Goal: Task Accomplishment & Management: Use online tool/utility

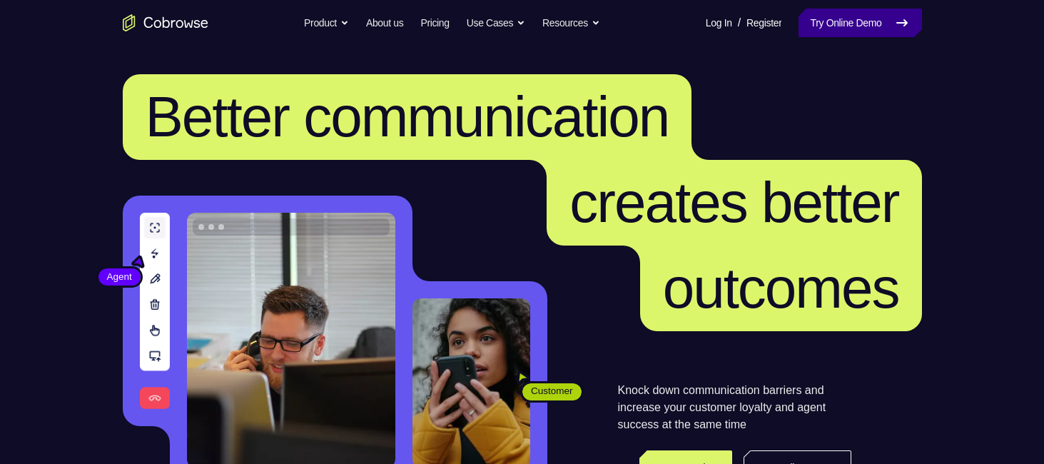
click at [829, 32] on link "Try Online Demo" at bounding box center [859, 23] width 123 height 29
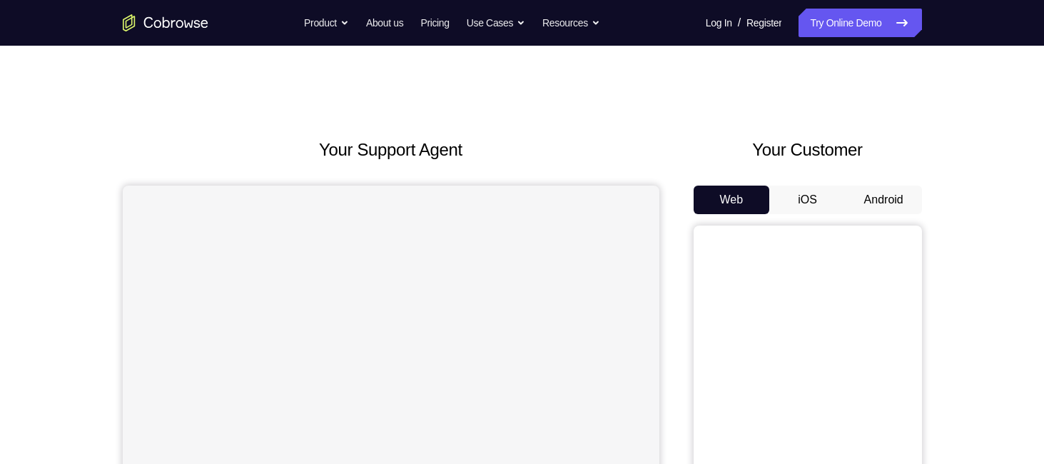
click at [886, 215] on div "Web iOS Android" at bounding box center [808, 425] width 228 height 479
click at [891, 201] on button "Android" at bounding box center [884, 200] width 76 height 29
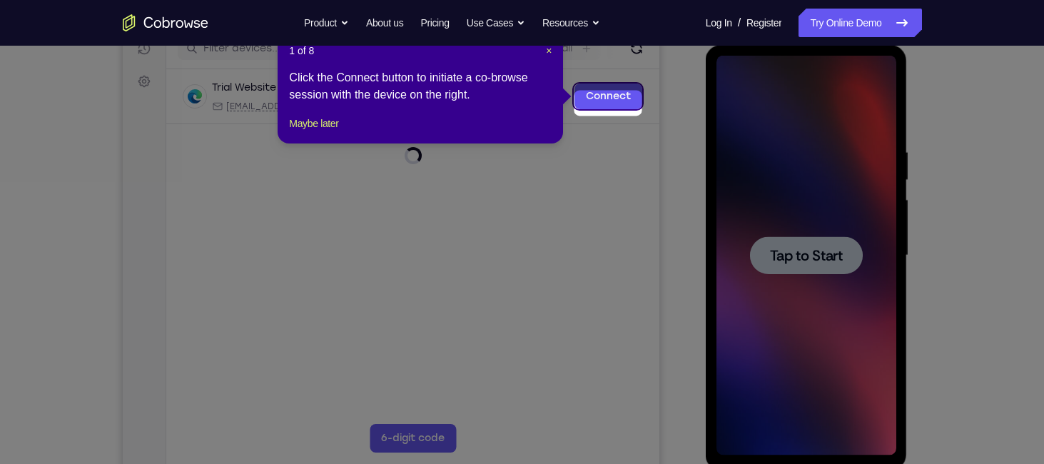
scroll to position [183, 0]
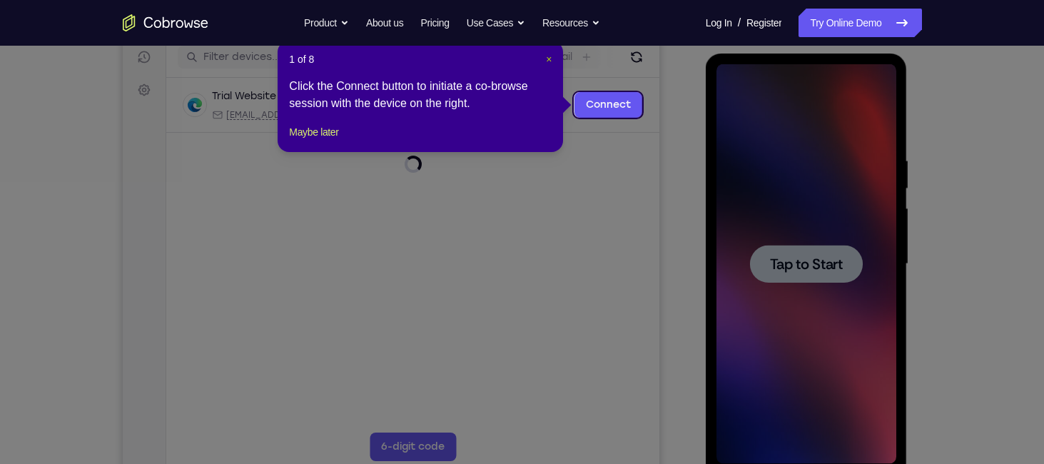
drag, startPoint x: 549, startPoint y: 60, endPoint x: 528, endPoint y: 103, distance: 48.5
click at [549, 60] on span "×" at bounding box center [549, 59] width 6 height 11
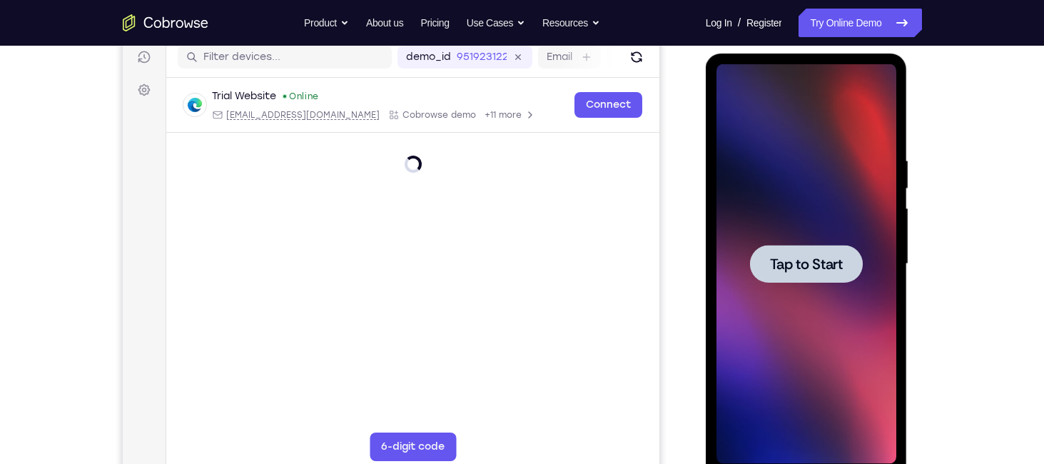
click at [846, 272] on div at bounding box center [806, 264] width 113 height 38
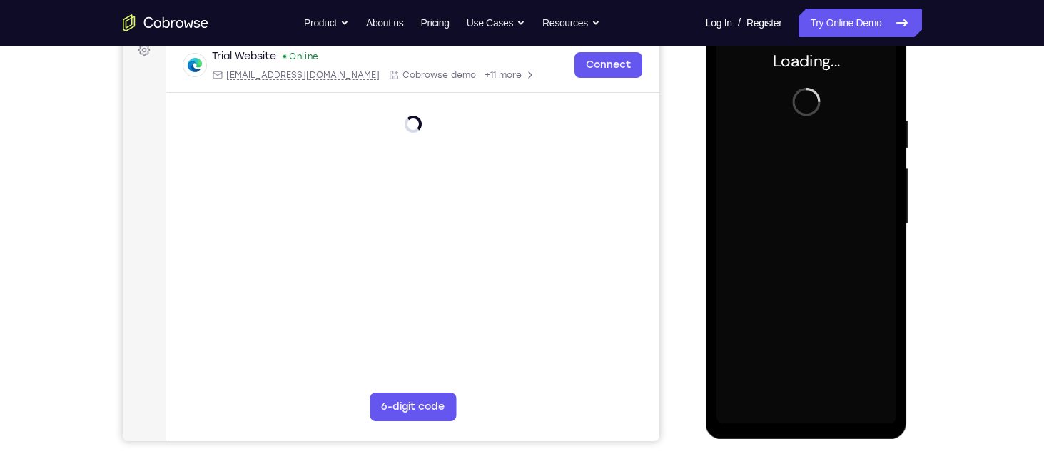
scroll to position [223, 0]
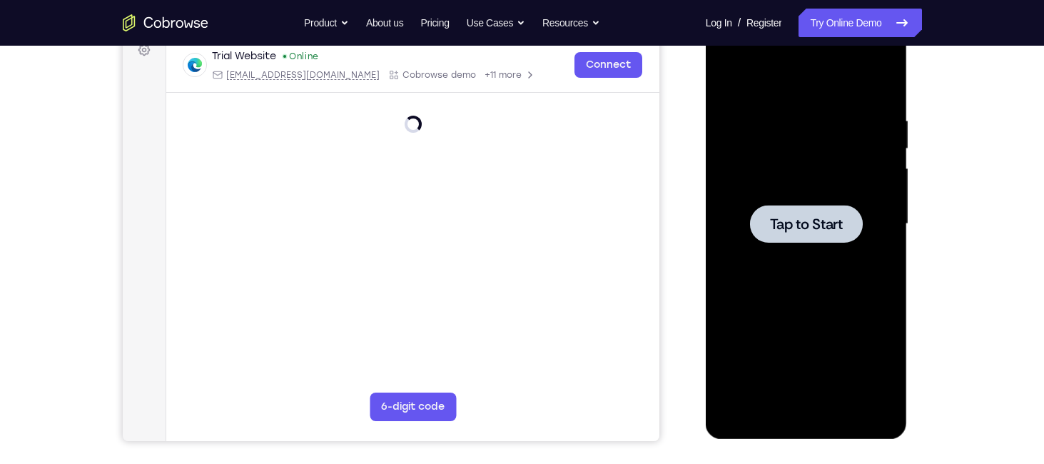
click at [788, 213] on div at bounding box center [806, 224] width 113 height 38
click at [786, 218] on span "Tap to Start" at bounding box center [806, 224] width 73 height 14
click at [793, 217] on span "Tap to Start" at bounding box center [806, 224] width 73 height 14
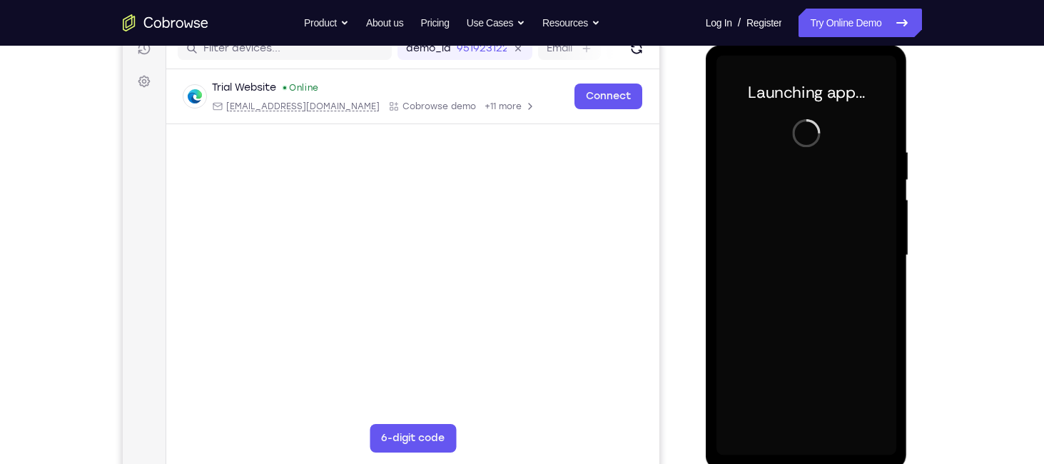
scroll to position [191, 0]
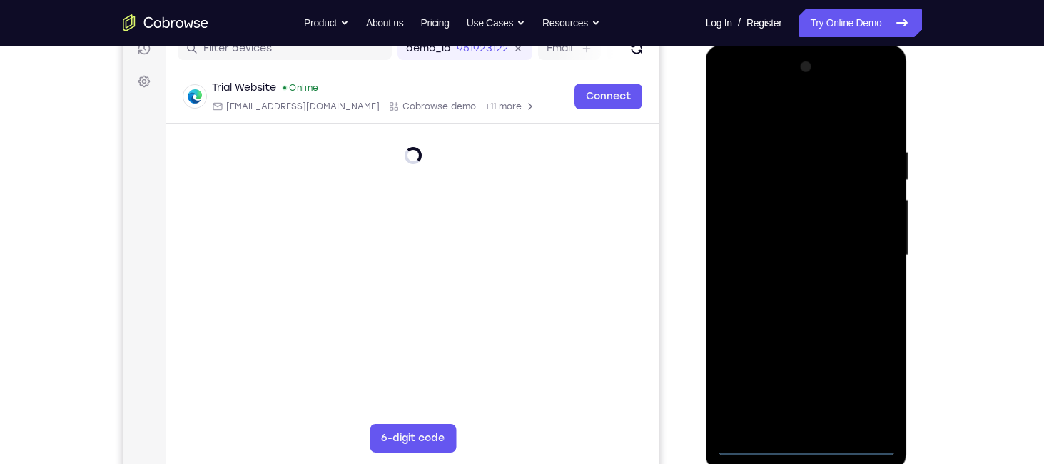
click at [808, 435] on div at bounding box center [806, 256] width 180 height 400
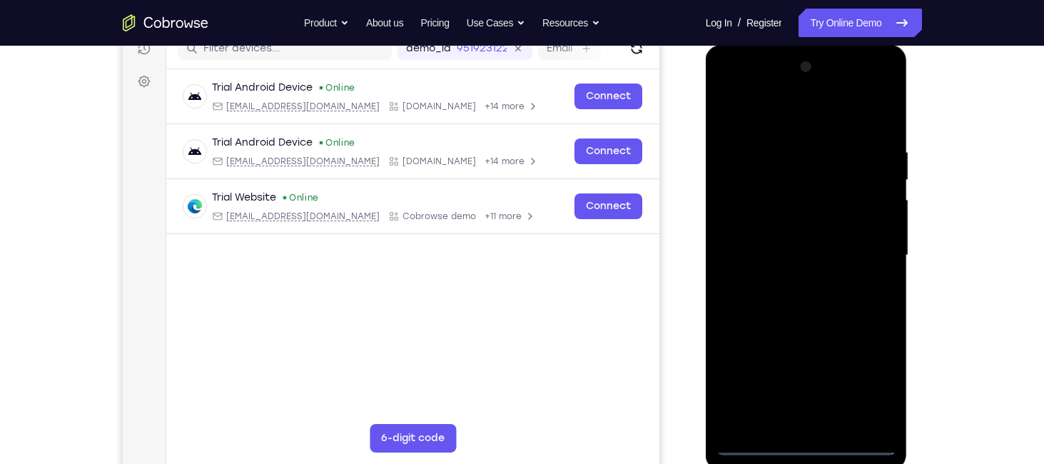
click at [804, 440] on div at bounding box center [806, 256] width 180 height 400
click at [878, 391] on div at bounding box center [806, 256] width 180 height 400
click at [772, 116] on div at bounding box center [806, 256] width 180 height 400
click at [860, 250] on div at bounding box center [806, 256] width 180 height 400
click at [792, 280] on div at bounding box center [806, 256] width 180 height 400
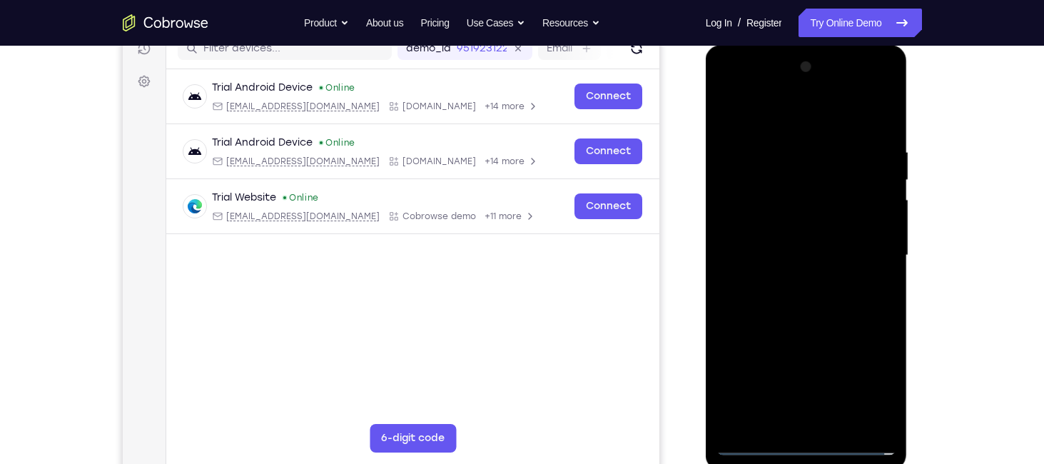
click at [768, 243] on div at bounding box center [806, 256] width 180 height 400
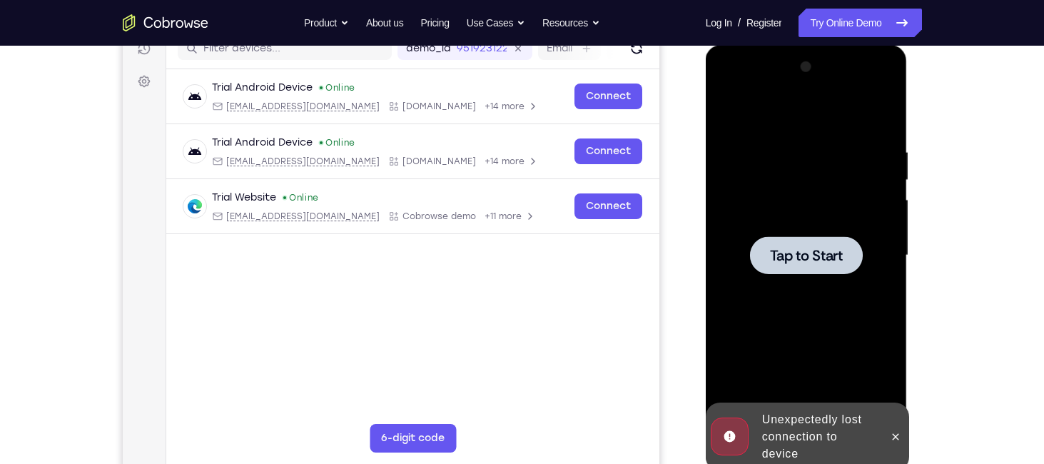
click at [790, 244] on div at bounding box center [806, 255] width 113 height 38
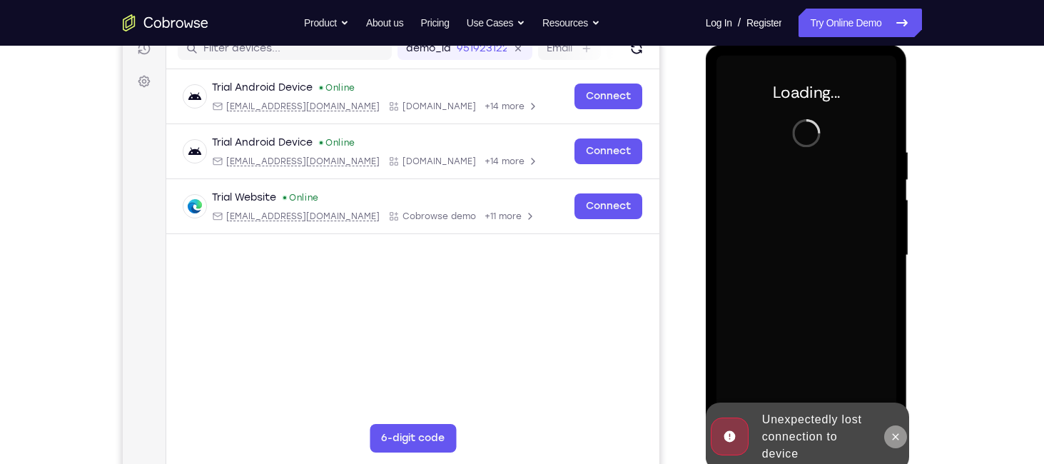
click at [894, 436] on icon at bounding box center [896, 436] width 6 height 6
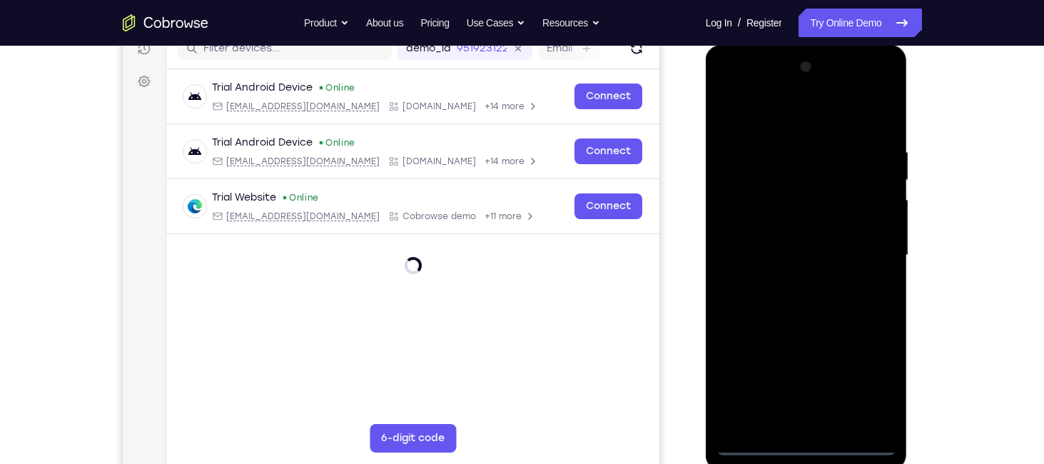
click at [814, 442] on div at bounding box center [806, 256] width 180 height 400
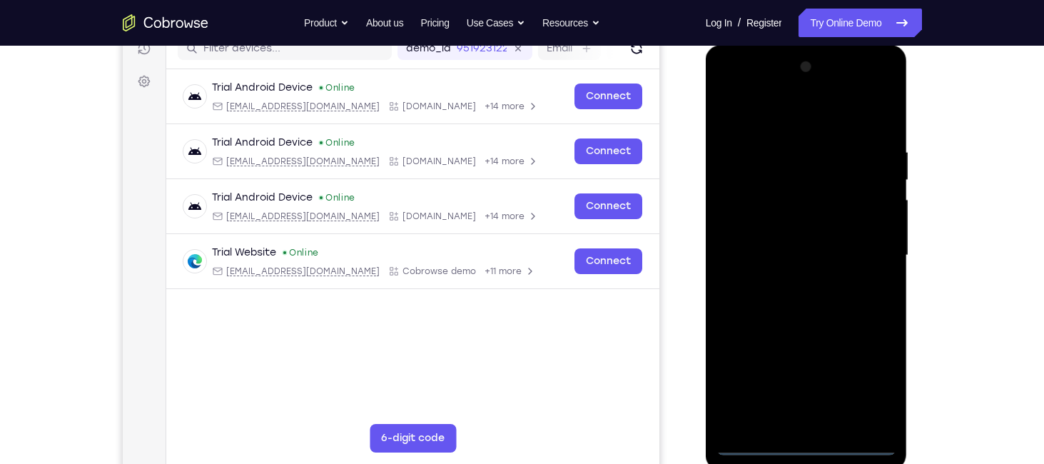
click at [874, 375] on div at bounding box center [806, 256] width 180 height 400
click at [766, 113] on div at bounding box center [806, 256] width 180 height 400
click at [868, 254] on div at bounding box center [806, 256] width 180 height 400
click at [785, 282] on div at bounding box center [806, 256] width 180 height 400
click at [786, 240] on div at bounding box center [806, 256] width 180 height 400
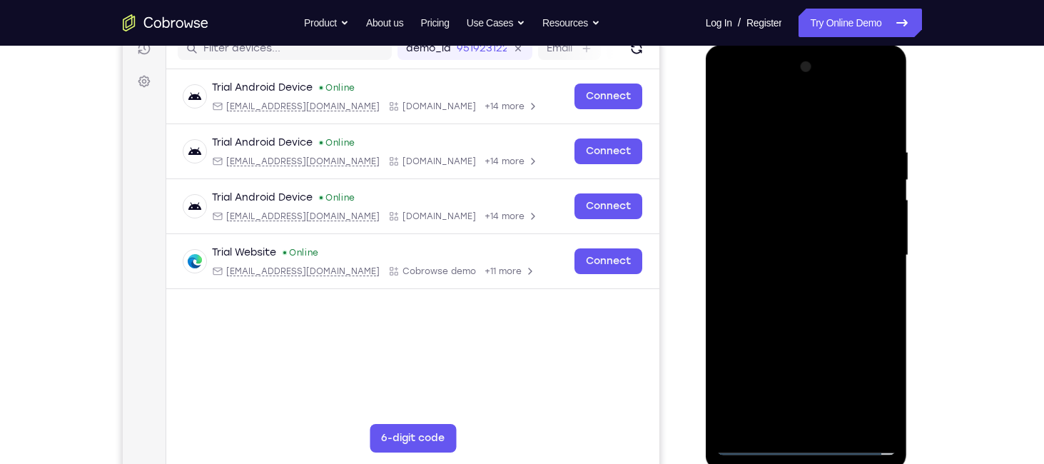
click at [780, 230] on div at bounding box center [806, 256] width 180 height 400
click at [780, 259] on div at bounding box center [806, 256] width 180 height 400
click at [793, 289] on div at bounding box center [806, 256] width 180 height 400
click at [801, 301] on div at bounding box center [806, 256] width 180 height 400
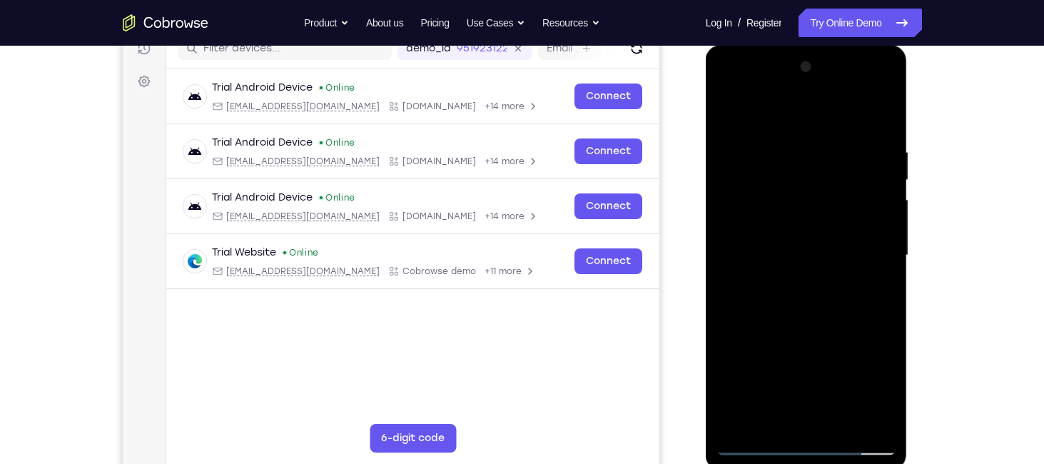
click at [801, 301] on div at bounding box center [806, 256] width 180 height 400
click at [878, 271] on div at bounding box center [806, 256] width 180 height 400
click at [815, 252] on div at bounding box center [806, 256] width 180 height 400
click at [886, 133] on div at bounding box center [806, 256] width 180 height 400
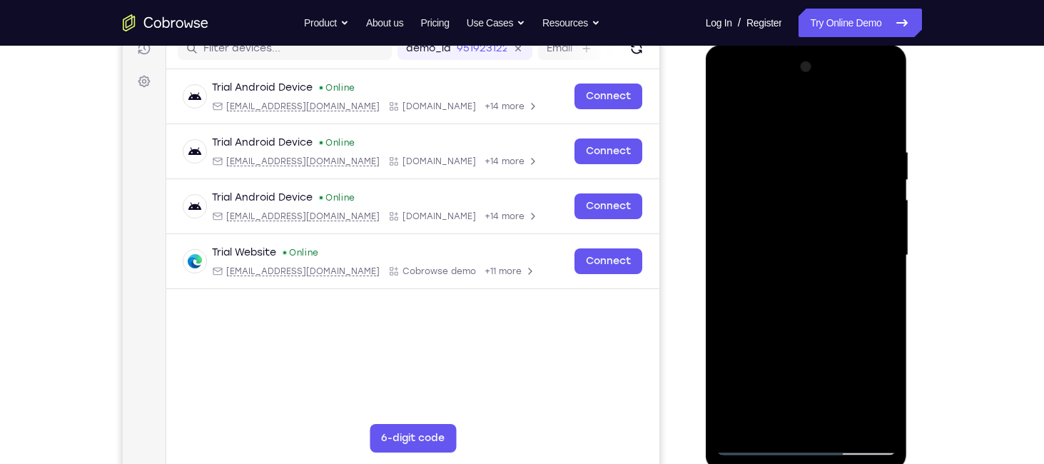
click at [887, 312] on div at bounding box center [806, 256] width 180 height 400
click at [777, 146] on div at bounding box center [806, 256] width 180 height 400
click at [866, 112] on div at bounding box center [806, 256] width 180 height 400
click at [881, 288] on div at bounding box center [806, 256] width 180 height 400
click at [733, 267] on div at bounding box center [806, 256] width 180 height 400
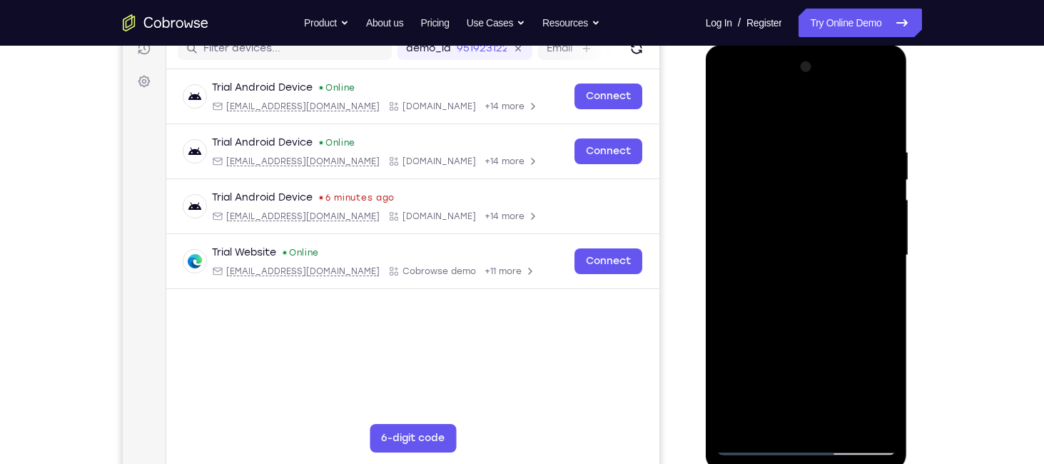
click at [753, 408] on div at bounding box center [806, 256] width 180 height 400
click at [751, 416] on div at bounding box center [806, 256] width 180 height 400
click at [828, 245] on div at bounding box center [806, 256] width 180 height 400
click at [837, 296] on div at bounding box center [806, 256] width 180 height 400
click at [744, 243] on div at bounding box center [806, 256] width 180 height 400
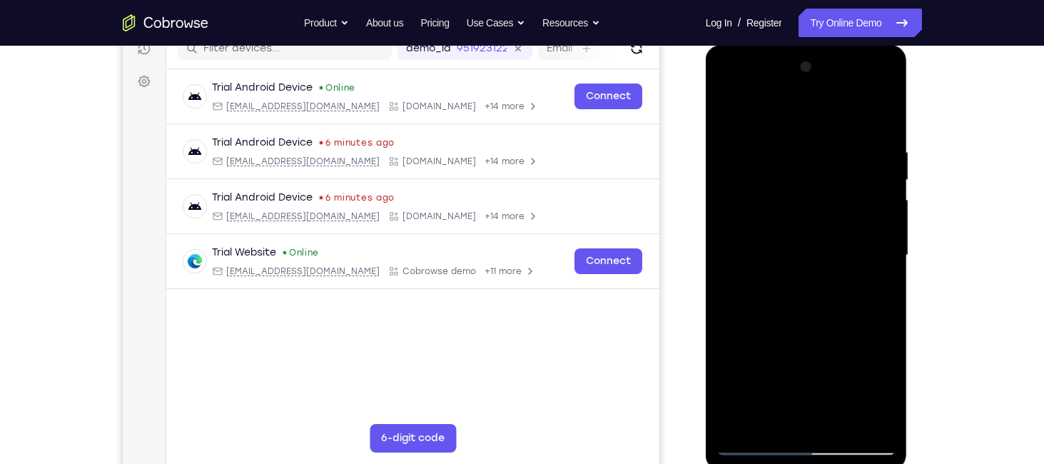
click at [771, 109] on div at bounding box center [806, 256] width 180 height 400
click at [732, 120] on div at bounding box center [806, 256] width 180 height 400
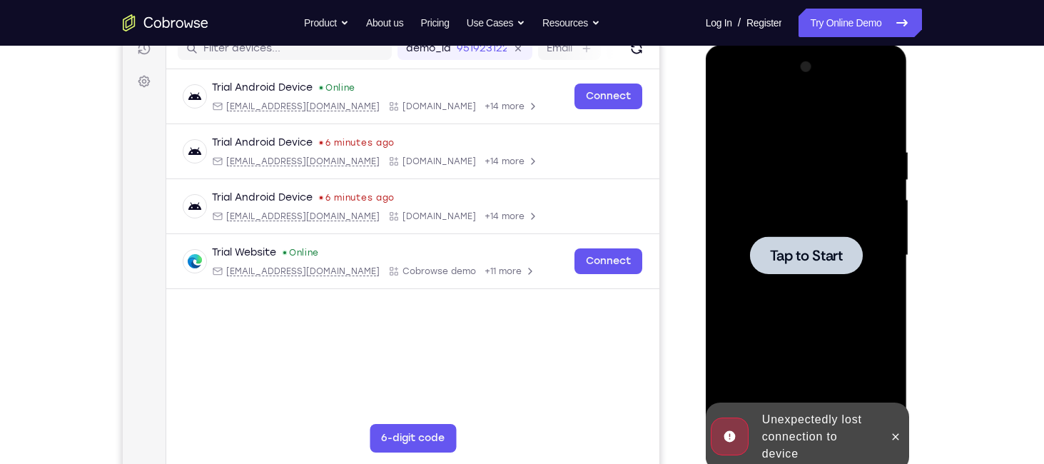
click at [793, 263] on span "Tap to Start" at bounding box center [806, 255] width 73 height 14
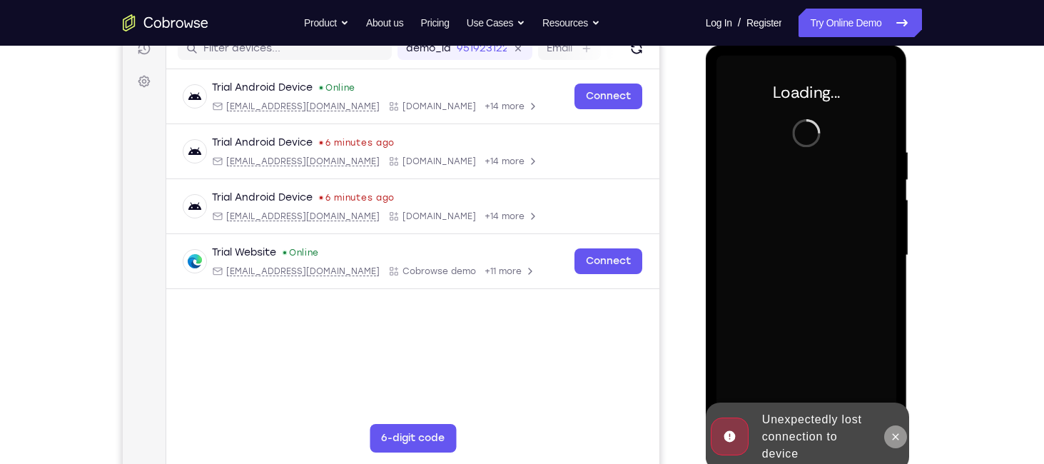
click at [893, 434] on icon at bounding box center [896, 436] width 6 height 6
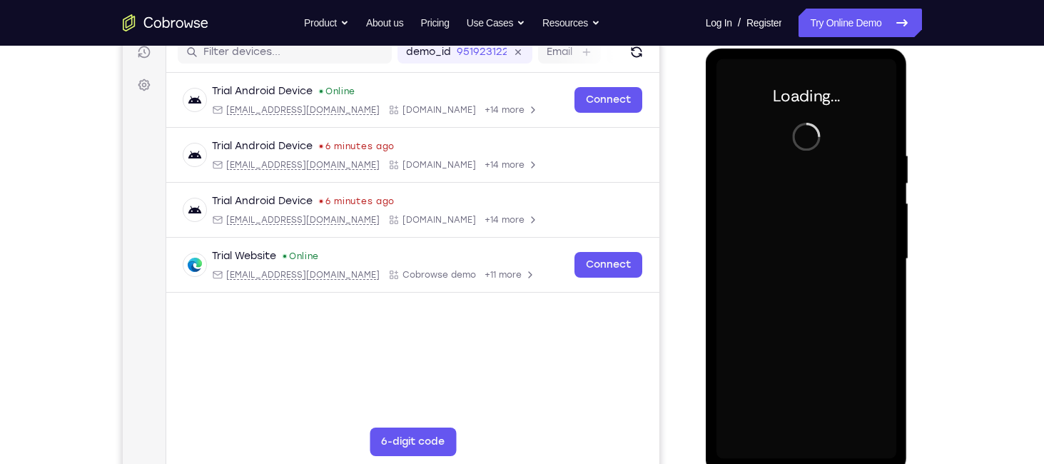
scroll to position [188, 0]
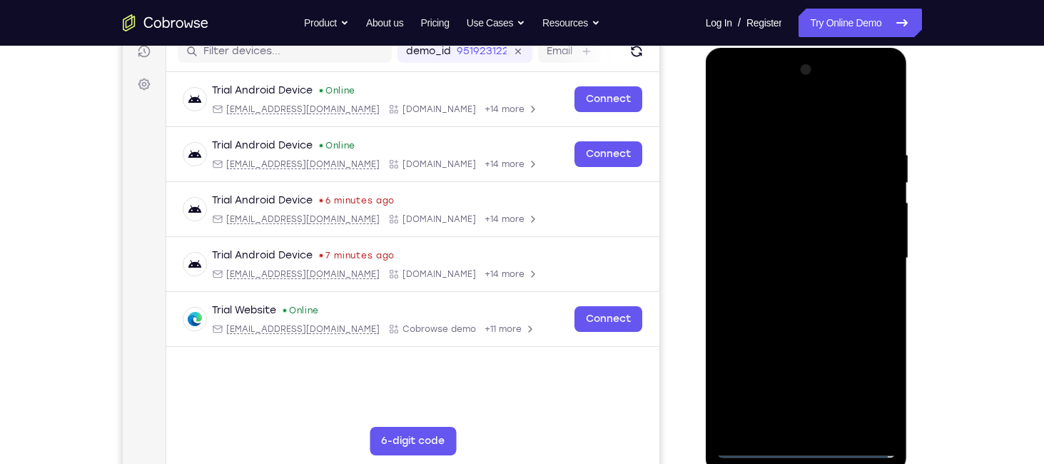
click at [800, 443] on div at bounding box center [806, 259] width 180 height 400
click at [863, 385] on div at bounding box center [806, 259] width 180 height 400
click at [762, 126] on div at bounding box center [806, 259] width 180 height 400
click at [872, 255] on div at bounding box center [806, 259] width 180 height 400
click at [788, 430] on div at bounding box center [806, 259] width 180 height 400
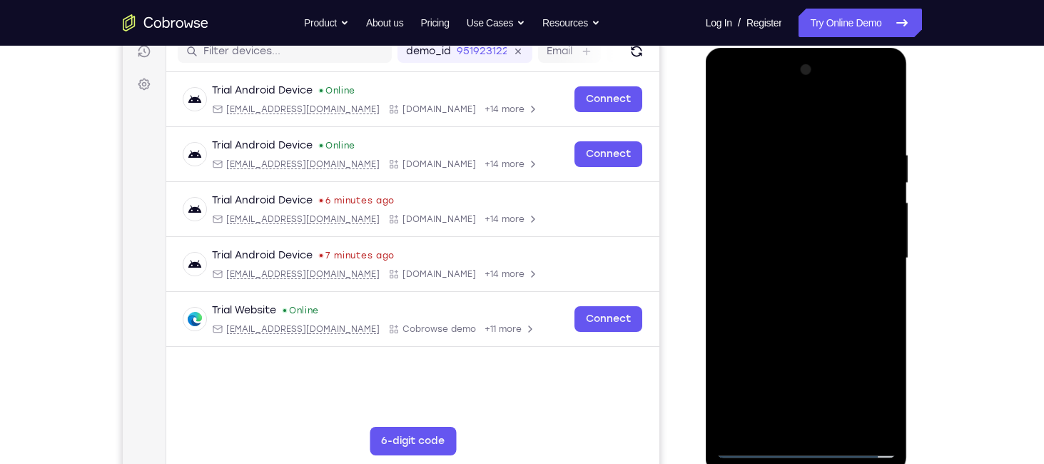
click at [788, 427] on div at bounding box center [806, 259] width 180 height 400
click at [726, 115] on div at bounding box center [806, 259] width 180 height 400
click at [779, 249] on div at bounding box center [806, 259] width 180 height 400
click at [776, 229] on div at bounding box center [806, 259] width 180 height 400
click at [734, 230] on div at bounding box center [806, 259] width 180 height 400
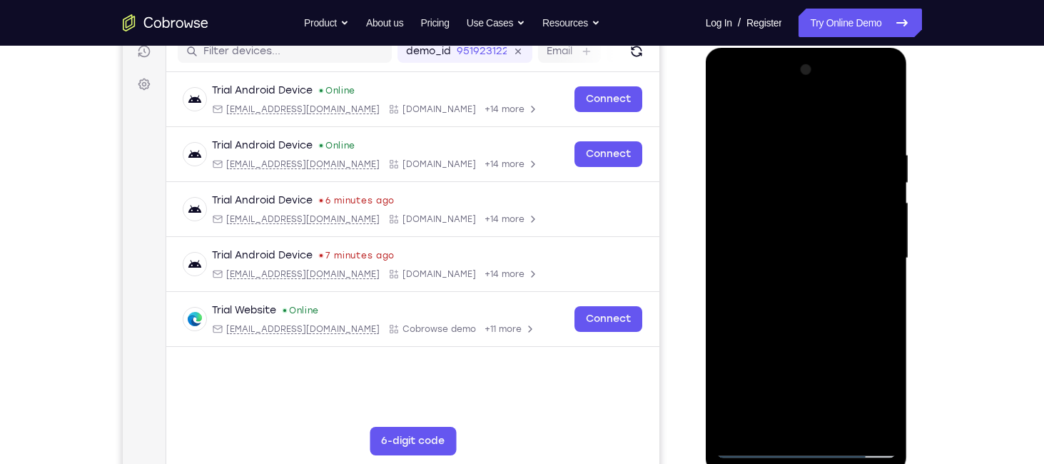
click at [749, 226] on div at bounding box center [806, 259] width 180 height 400
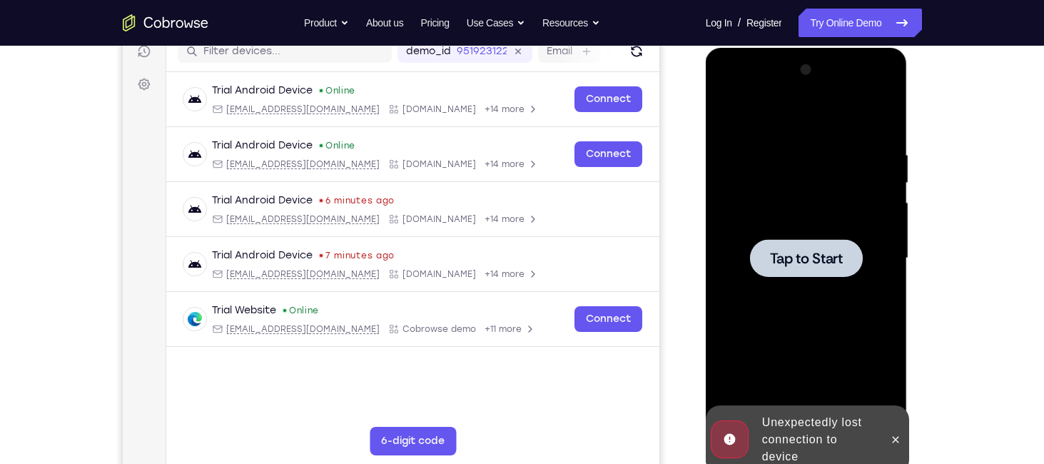
click at [794, 262] on span "Tap to Start" at bounding box center [806, 258] width 73 height 14
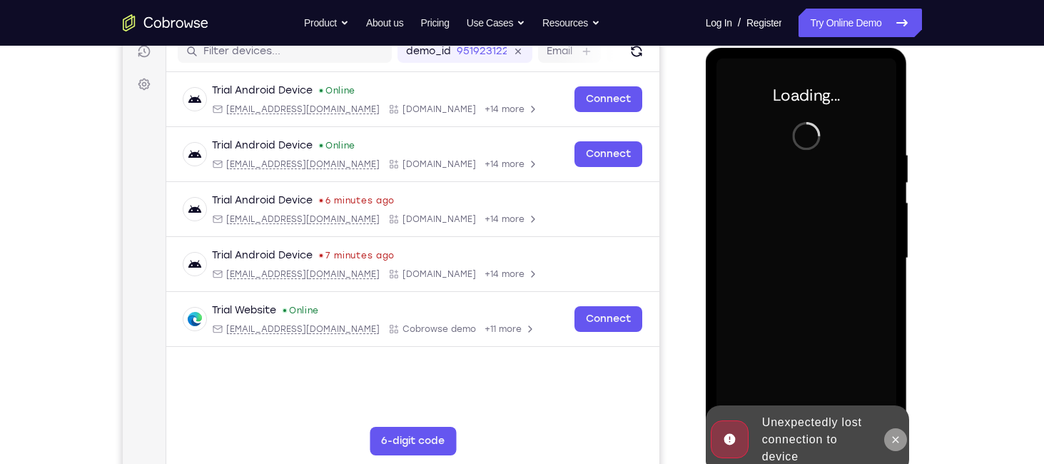
click at [898, 444] on icon at bounding box center [895, 439] width 11 height 11
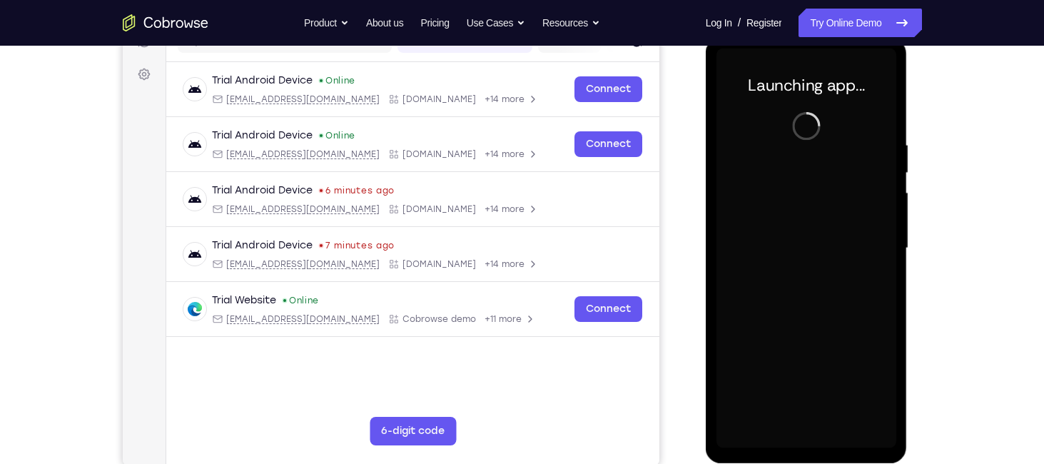
scroll to position [199, 0]
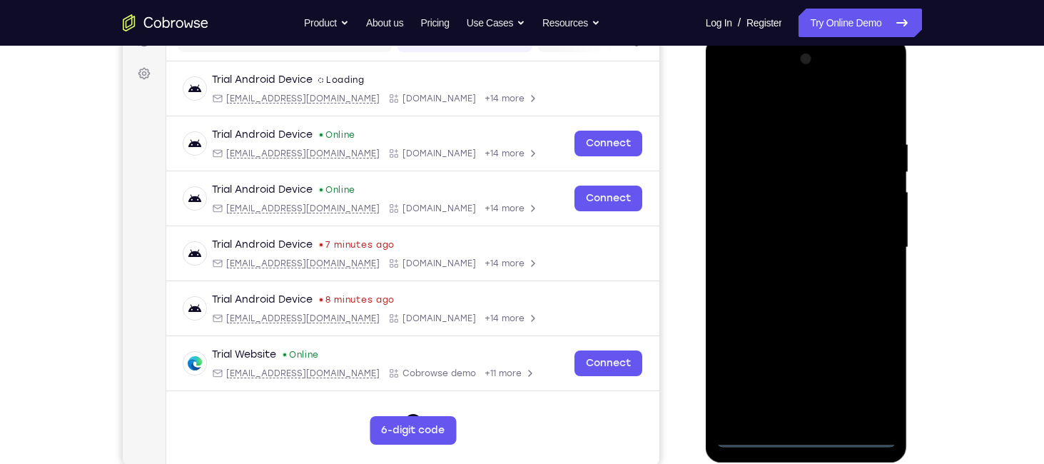
click at [804, 432] on div at bounding box center [806, 248] width 180 height 400
click at [866, 378] on div at bounding box center [806, 248] width 180 height 400
click at [756, 98] on div at bounding box center [806, 248] width 180 height 400
click at [864, 241] on div at bounding box center [806, 248] width 180 height 400
click at [791, 273] on div at bounding box center [806, 248] width 180 height 400
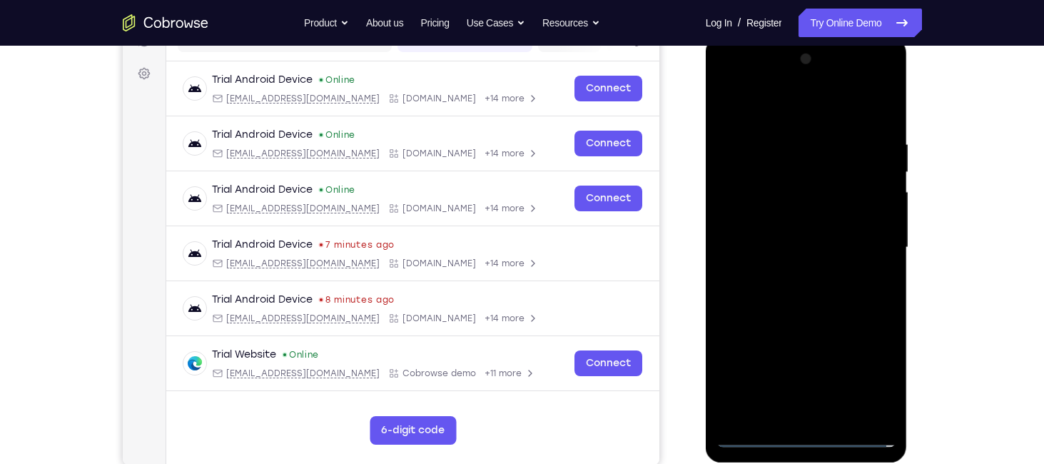
click at [769, 224] on div at bounding box center [806, 248] width 180 height 400
click at [766, 221] on div at bounding box center [806, 248] width 180 height 400
click at [768, 238] on div at bounding box center [806, 248] width 180 height 400
click at [770, 243] on div at bounding box center [806, 248] width 180 height 400
click at [786, 288] on div at bounding box center [806, 248] width 180 height 400
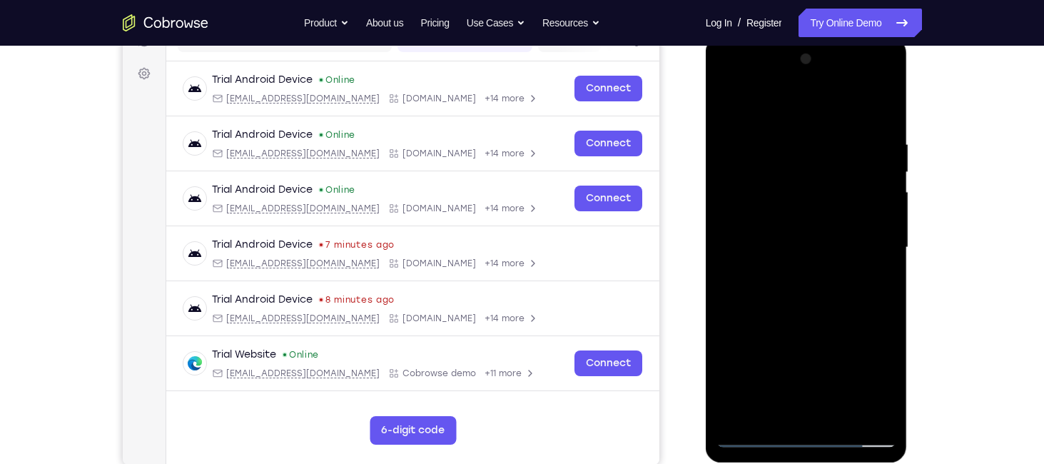
click at [786, 288] on div at bounding box center [806, 248] width 180 height 400
click at [876, 118] on div at bounding box center [806, 248] width 180 height 400
click at [883, 412] on div at bounding box center [806, 248] width 180 height 400
click at [839, 410] on div at bounding box center [806, 248] width 180 height 400
click at [797, 318] on div at bounding box center [806, 248] width 180 height 400
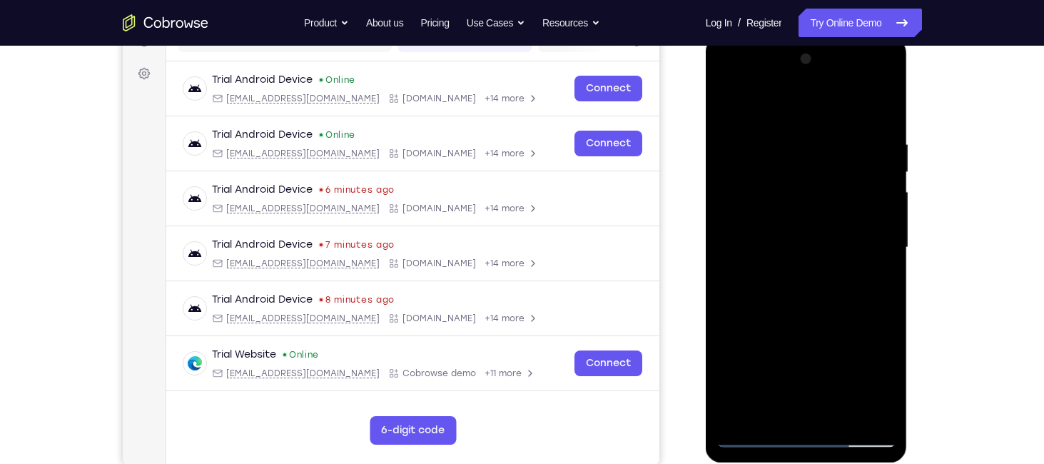
click at [780, 285] on div at bounding box center [806, 248] width 180 height 400
click at [749, 107] on div at bounding box center [806, 248] width 180 height 400
click at [727, 228] on div at bounding box center [806, 248] width 180 height 400
click at [866, 380] on div at bounding box center [806, 248] width 180 height 400
click at [889, 61] on div at bounding box center [806, 248] width 180 height 400
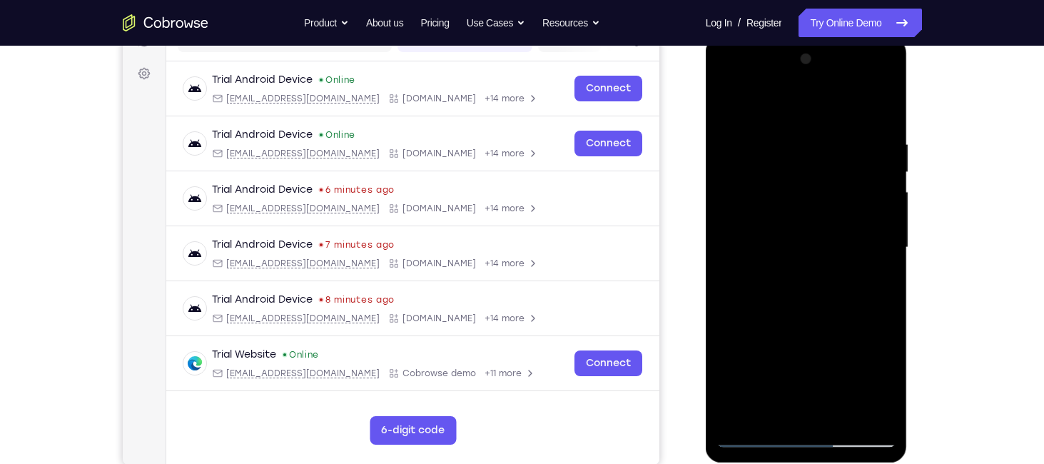
click at [731, 101] on div at bounding box center [806, 248] width 180 height 400
click at [837, 416] on div at bounding box center [806, 248] width 180 height 400
click at [729, 69] on div at bounding box center [806, 248] width 180 height 400
click at [728, 77] on div at bounding box center [806, 248] width 180 height 400
click at [729, 98] on div at bounding box center [806, 248] width 180 height 400
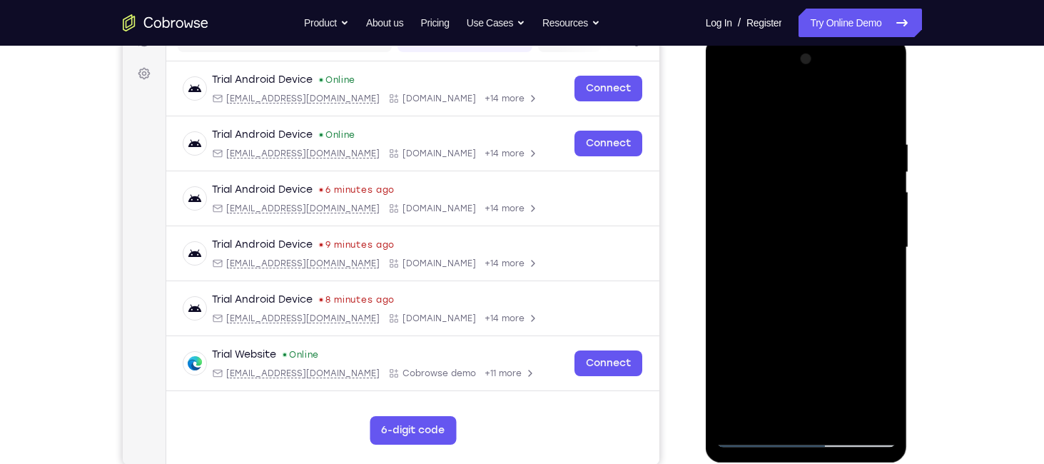
click at [802, 260] on div at bounding box center [806, 248] width 180 height 400
click at [877, 278] on div at bounding box center [806, 248] width 180 height 400
click at [873, 283] on div at bounding box center [806, 248] width 180 height 400
click at [729, 104] on div at bounding box center [806, 248] width 180 height 400
click at [791, 253] on div at bounding box center [806, 248] width 180 height 400
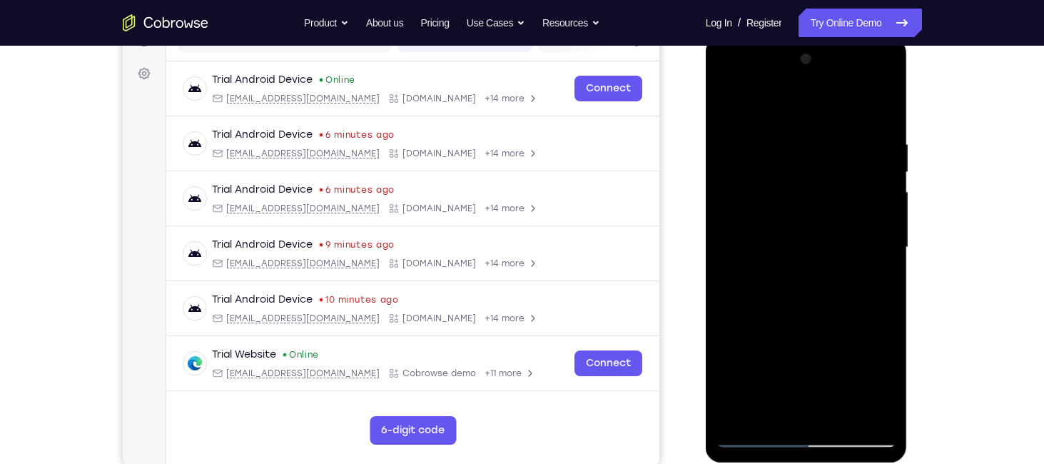
click at [757, 403] on div at bounding box center [806, 248] width 180 height 400
click at [880, 278] on div at bounding box center [806, 248] width 180 height 400
click at [726, 101] on div at bounding box center [806, 248] width 180 height 400
click at [793, 329] on div at bounding box center [806, 248] width 180 height 400
click at [872, 278] on div at bounding box center [806, 248] width 180 height 400
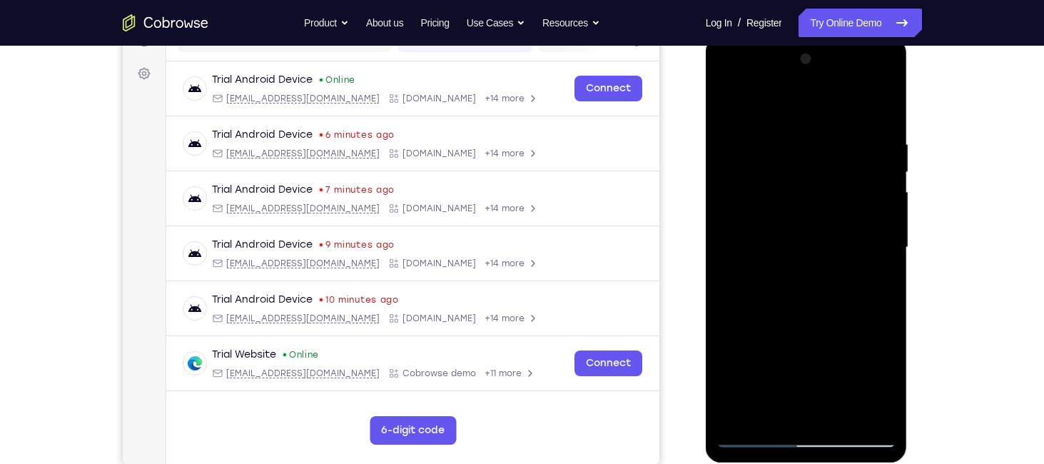
click at [722, 105] on div at bounding box center [806, 248] width 180 height 400
click at [729, 101] on div at bounding box center [806, 248] width 180 height 400
click at [791, 147] on div at bounding box center [806, 248] width 180 height 400
click at [880, 265] on div at bounding box center [806, 248] width 180 height 400
click at [886, 259] on div at bounding box center [806, 248] width 180 height 400
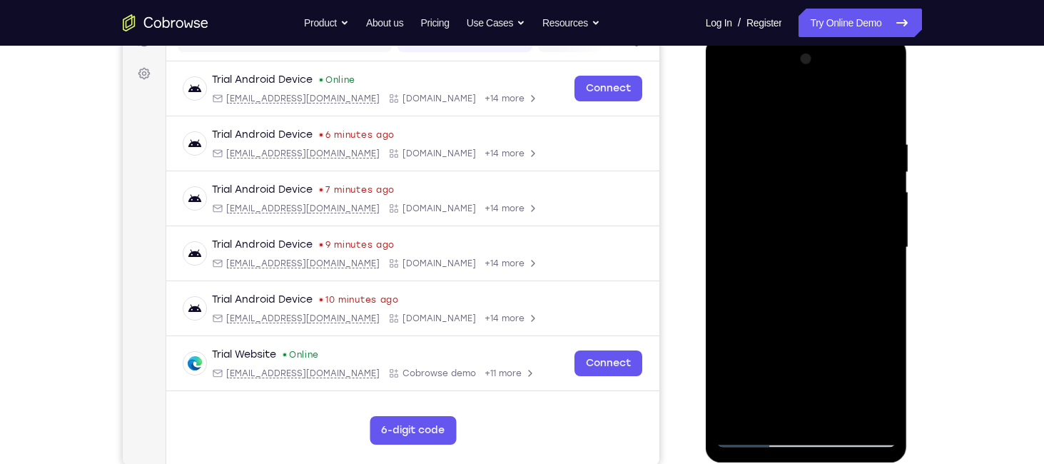
click at [886, 233] on div at bounding box center [806, 248] width 180 height 400
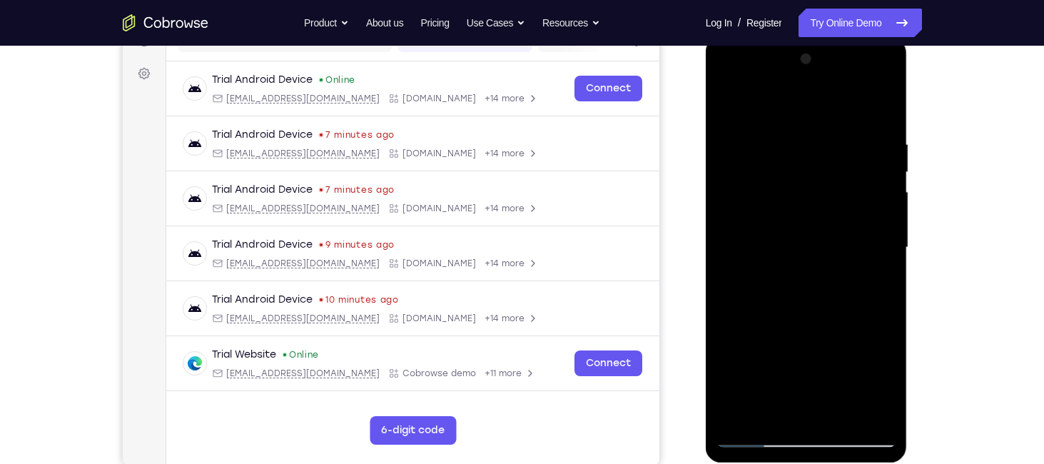
click at [886, 233] on div at bounding box center [806, 248] width 180 height 400
click at [883, 241] on div at bounding box center [806, 248] width 180 height 400
click at [880, 105] on div at bounding box center [806, 248] width 180 height 400
click at [737, 421] on div at bounding box center [806, 248] width 180 height 400
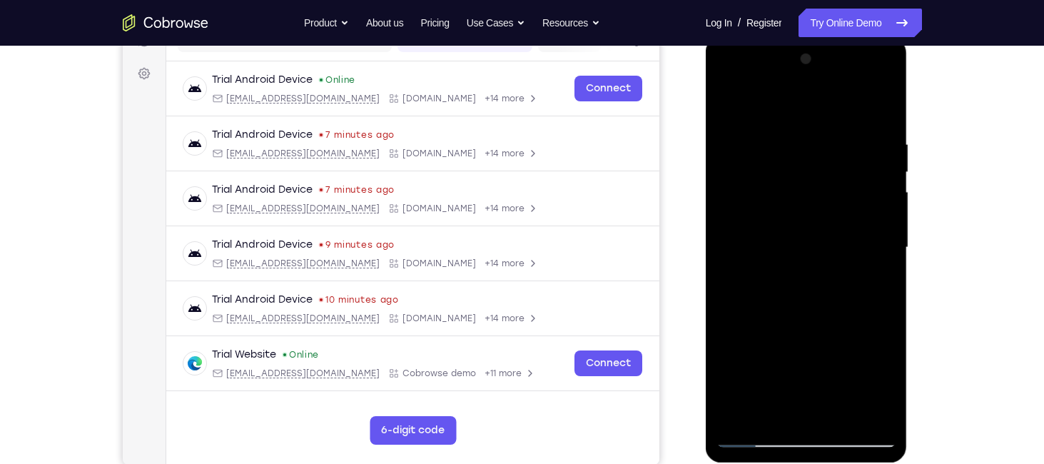
click at [886, 103] on div at bounding box center [806, 248] width 180 height 400
drag, startPoint x: 778, startPoint y: 337, endPoint x: 776, endPoint y: 235, distance: 102.1
click at [776, 235] on div at bounding box center [806, 248] width 180 height 400
drag, startPoint x: 799, startPoint y: 346, endPoint x: 808, endPoint y: 171, distance: 175.8
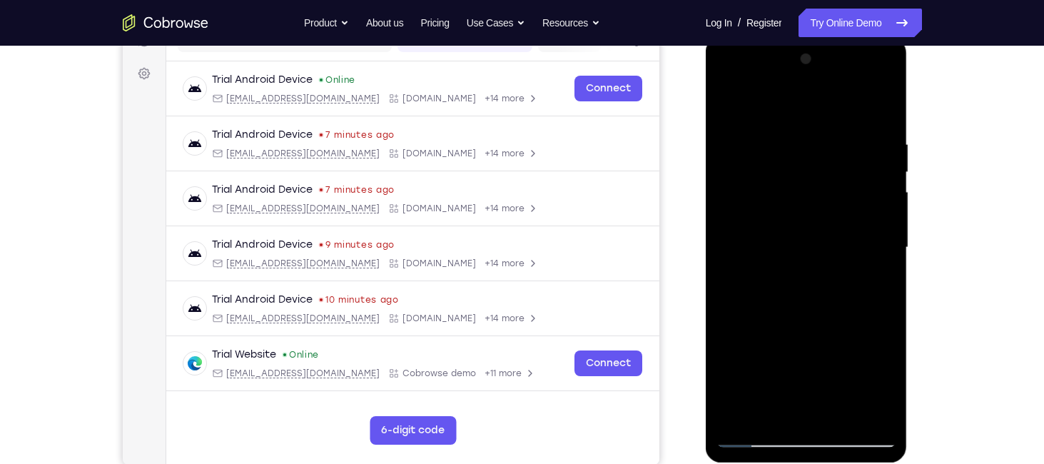
click at [812, 174] on div at bounding box center [806, 248] width 180 height 400
drag, startPoint x: 810, startPoint y: 218, endPoint x: 785, endPoint y: 345, distance: 128.7
click at [787, 327] on div at bounding box center [806, 248] width 180 height 400
click at [783, 347] on div at bounding box center [806, 248] width 180 height 400
click at [725, 98] on div at bounding box center [806, 248] width 180 height 400
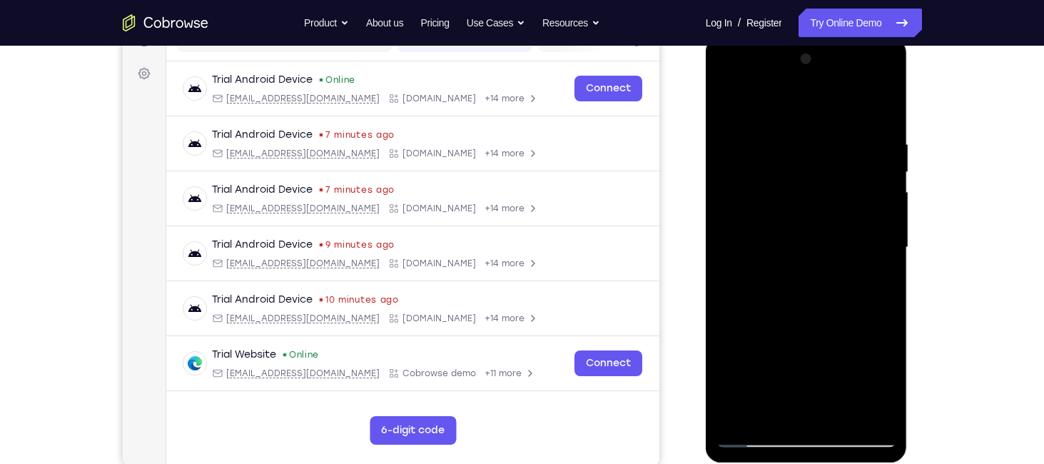
drag, startPoint x: 788, startPoint y: 316, endPoint x: 806, endPoint y: 142, distance: 175.0
click at [806, 142] on div at bounding box center [806, 248] width 180 height 400
drag, startPoint x: 784, startPoint y: 295, endPoint x: 811, endPoint y: 181, distance: 116.7
click at [811, 181] on div at bounding box center [806, 248] width 180 height 400
drag, startPoint x: 791, startPoint y: 324, endPoint x: 808, endPoint y: 171, distance: 154.4
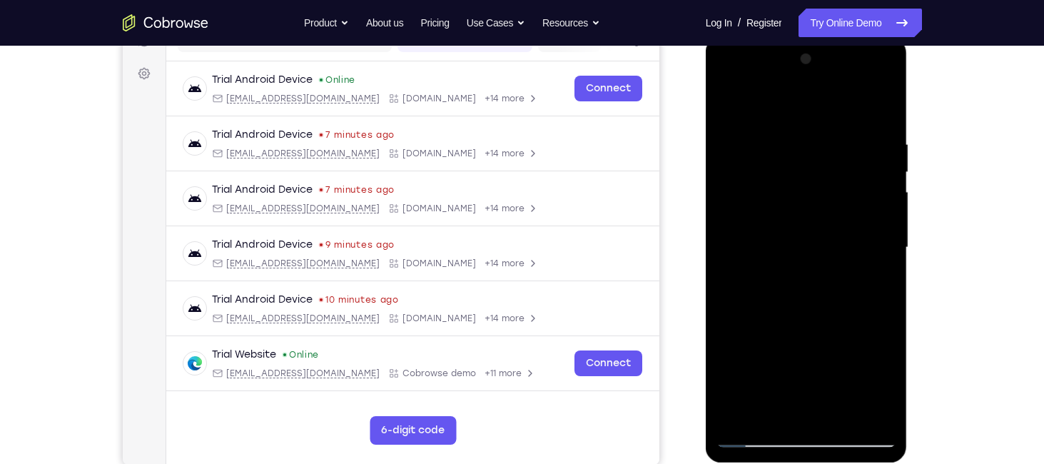
click at [808, 171] on div at bounding box center [806, 248] width 180 height 400
drag, startPoint x: 796, startPoint y: 351, endPoint x: 781, endPoint y: 224, distance: 128.0
click at [781, 224] on div at bounding box center [806, 248] width 180 height 400
drag, startPoint x: 803, startPoint y: 337, endPoint x: 798, endPoint y: 186, distance: 150.7
click at [803, 193] on div at bounding box center [806, 248] width 180 height 400
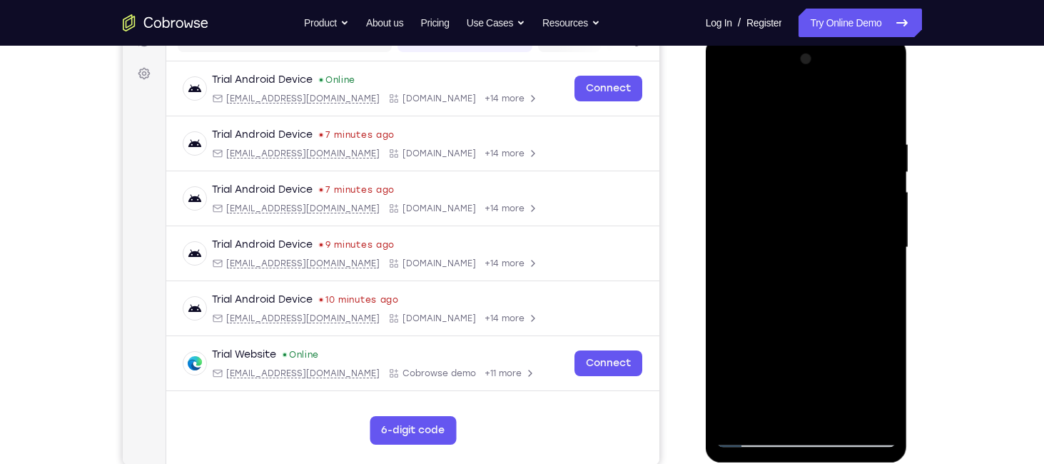
drag, startPoint x: 793, startPoint y: 327, endPoint x: 781, endPoint y: 213, distance: 114.2
click at [784, 216] on div at bounding box center [806, 248] width 180 height 400
drag, startPoint x: 806, startPoint y: 330, endPoint x: 805, endPoint y: 259, distance: 70.6
click at [805, 259] on div at bounding box center [806, 248] width 180 height 400
click at [890, 228] on div at bounding box center [806, 248] width 180 height 400
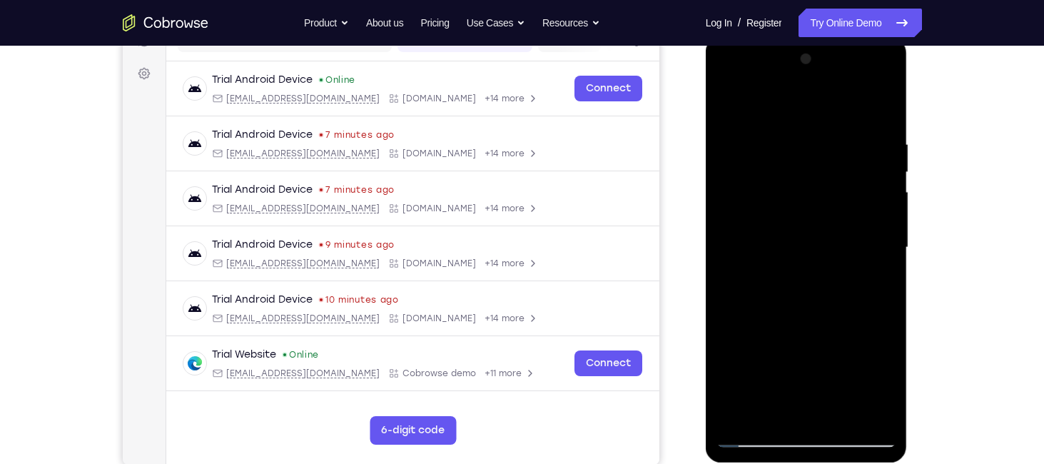
click at [890, 228] on div at bounding box center [806, 248] width 180 height 400
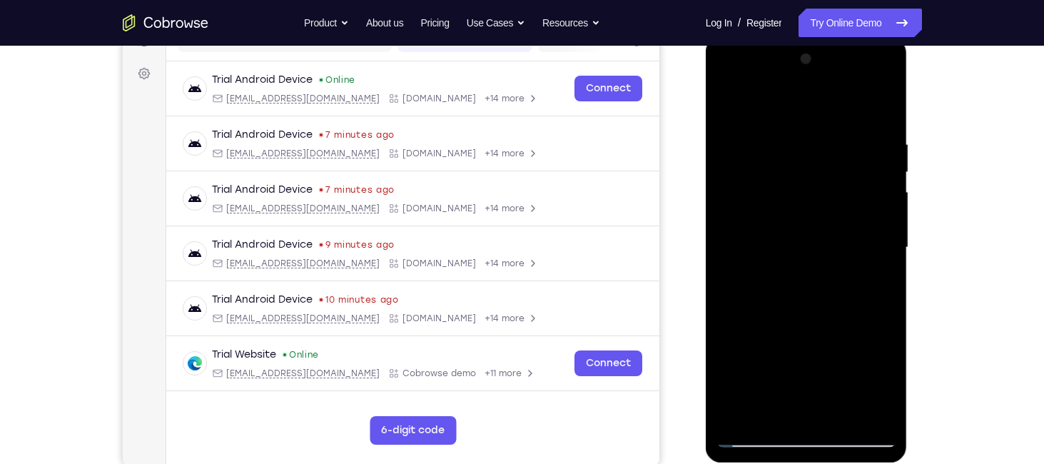
click at [890, 228] on div at bounding box center [806, 248] width 180 height 400
drag, startPoint x: 828, startPoint y: 361, endPoint x: 817, endPoint y: 233, distance: 128.2
click at [817, 233] on div at bounding box center [806, 248] width 180 height 400
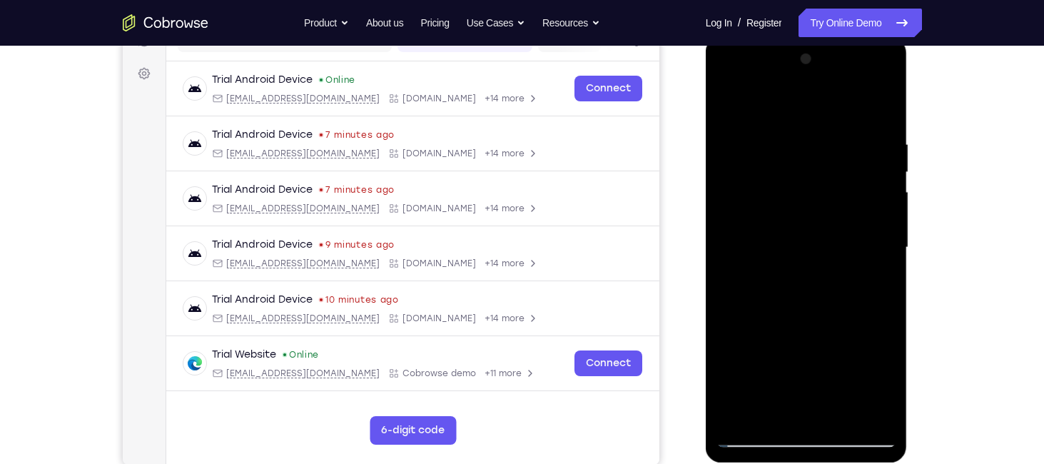
drag, startPoint x: 812, startPoint y: 357, endPoint x: 796, endPoint y: 206, distance: 152.2
click at [796, 206] on div at bounding box center [806, 248] width 180 height 400
drag, startPoint x: 799, startPoint y: 326, endPoint x: 820, endPoint y: 210, distance: 118.1
click at [820, 210] on div at bounding box center [806, 248] width 180 height 400
drag, startPoint x: 811, startPoint y: 332, endPoint x: 817, endPoint y: 181, distance: 150.7
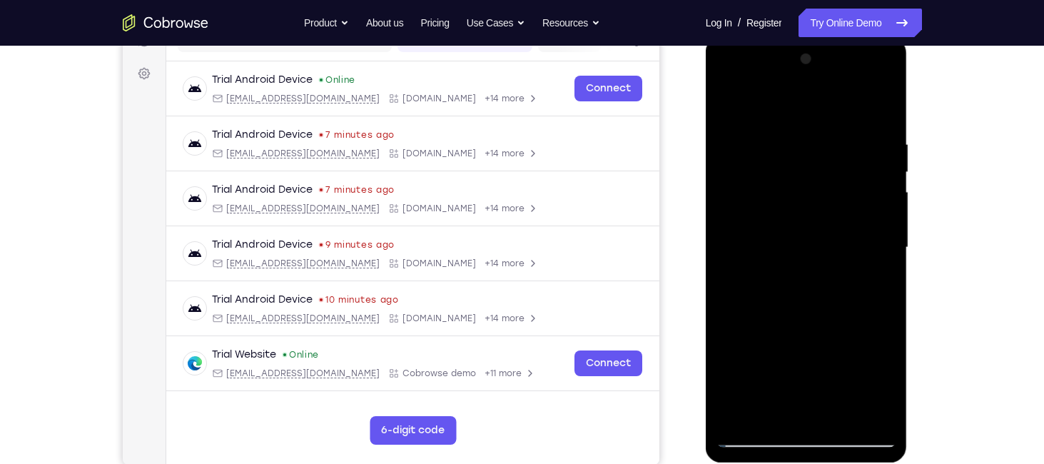
click at [817, 181] on div at bounding box center [806, 248] width 180 height 400
drag, startPoint x: 792, startPoint y: 326, endPoint x: 801, endPoint y: 182, distance: 144.4
click at [801, 182] on div at bounding box center [806, 248] width 180 height 400
drag, startPoint x: 806, startPoint y: 320, endPoint x: 806, endPoint y: 193, distance: 127.7
click at [816, 201] on div at bounding box center [806, 248] width 180 height 400
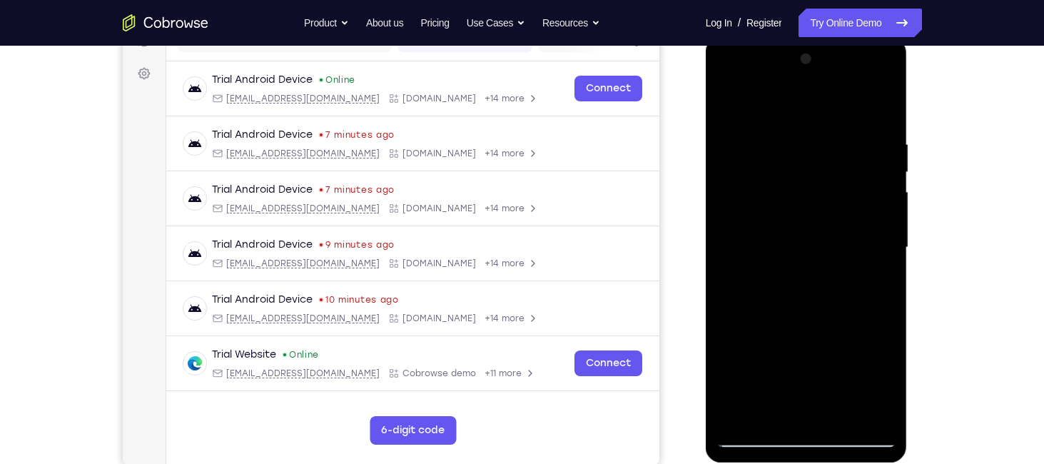
drag, startPoint x: 801, startPoint y: 320, endPoint x: 786, endPoint y: 160, distance: 161.2
click at [791, 190] on div at bounding box center [806, 248] width 180 height 400
drag, startPoint x: 791, startPoint y: 313, endPoint x: 801, endPoint y: 196, distance: 117.4
click at [801, 196] on div at bounding box center [806, 248] width 180 height 400
drag, startPoint x: 804, startPoint y: 318, endPoint x: 809, endPoint y: 181, distance: 137.1
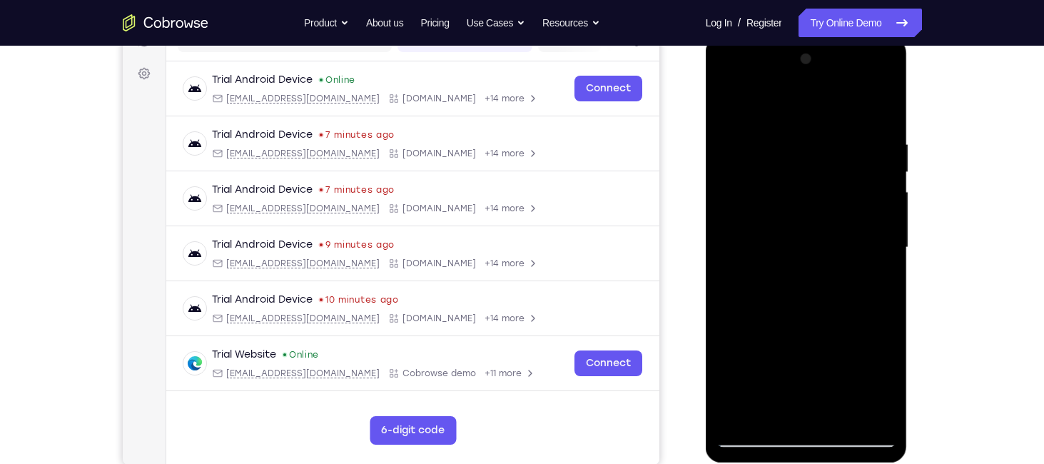
click at [809, 181] on div at bounding box center [806, 248] width 180 height 400
drag, startPoint x: 811, startPoint y: 301, endPoint x: 811, endPoint y: 196, distance: 105.6
click at [811, 196] on div at bounding box center [806, 248] width 180 height 400
drag, startPoint x: 810, startPoint y: 333, endPoint x: 811, endPoint y: 180, distance: 152.7
click at [811, 180] on div at bounding box center [806, 248] width 180 height 400
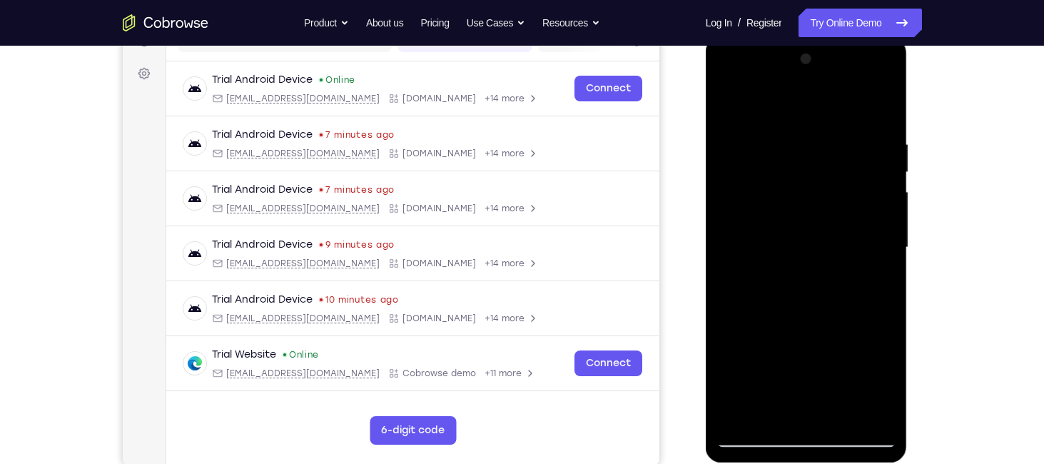
drag, startPoint x: 808, startPoint y: 298, endPoint x: 822, endPoint y: 166, distance: 132.7
click at [822, 166] on div at bounding box center [806, 248] width 180 height 400
drag, startPoint x: 806, startPoint y: 302, endPoint x: 798, endPoint y: 158, distance: 143.6
click at [798, 158] on div at bounding box center [806, 248] width 180 height 400
drag, startPoint x: 791, startPoint y: 344, endPoint x: 772, endPoint y: 166, distance: 179.4
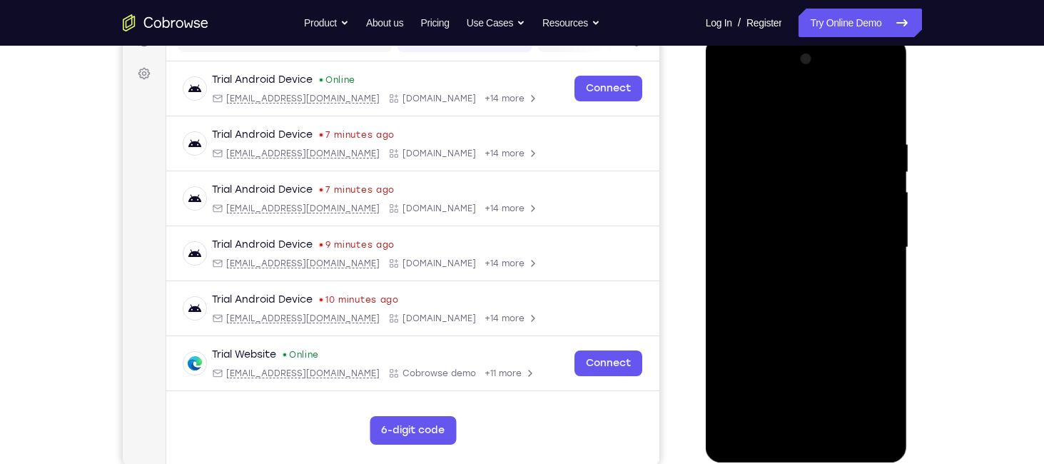
click at [772, 166] on div at bounding box center [806, 248] width 180 height 400
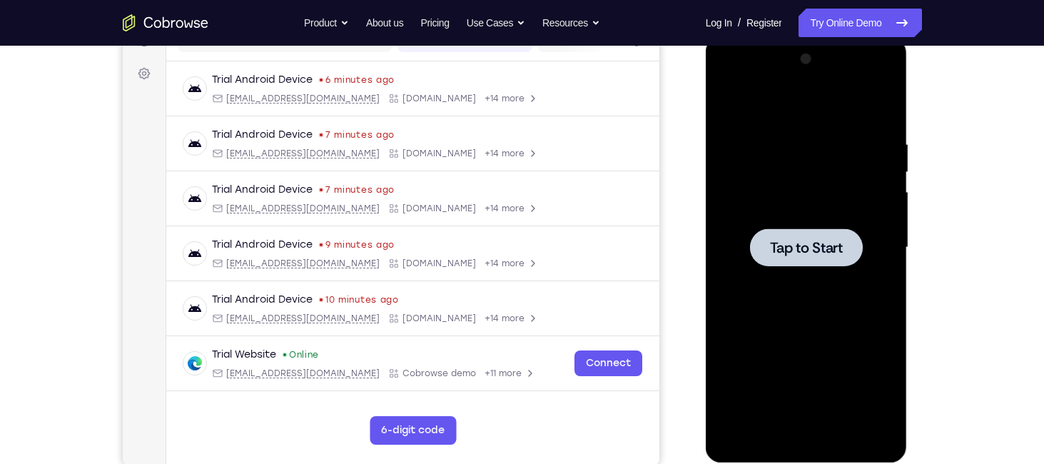
click at [790, 253] on span "Tap to Start" at bounding box center [806, 247] width 73 height 14
click at [817, 265] on div at bounding box center [806, 247] width 113 height 38
click at [816, 260] on div at bounding box center [806, 247] width 113 height 38
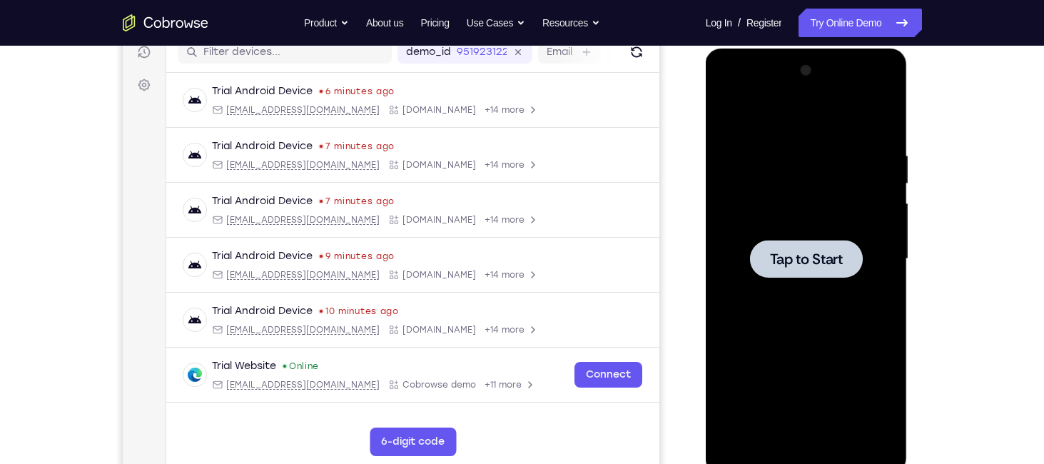
click at [816, 260] on span "Tap to Start" at bounding box center [806, 259] width 73 height 14
click at [814, 269] on div at bounding box center [806, 259] width 113 height 38
click at [813, 264] on span "Tap to Start" at bounding box center [806, 259] width 73 height 14
click at [812, 268] on div at bounding box center [806, 259] width 113 height 38
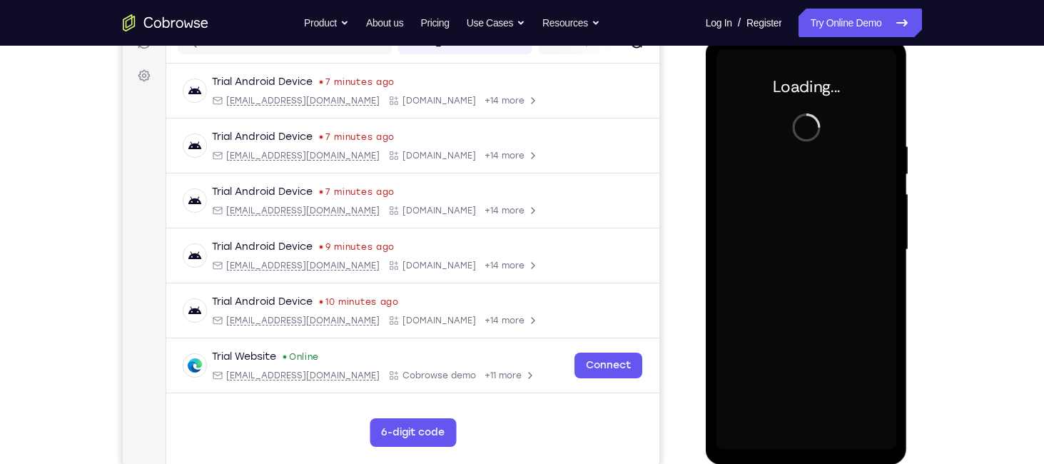
scroll to position [198, 0]
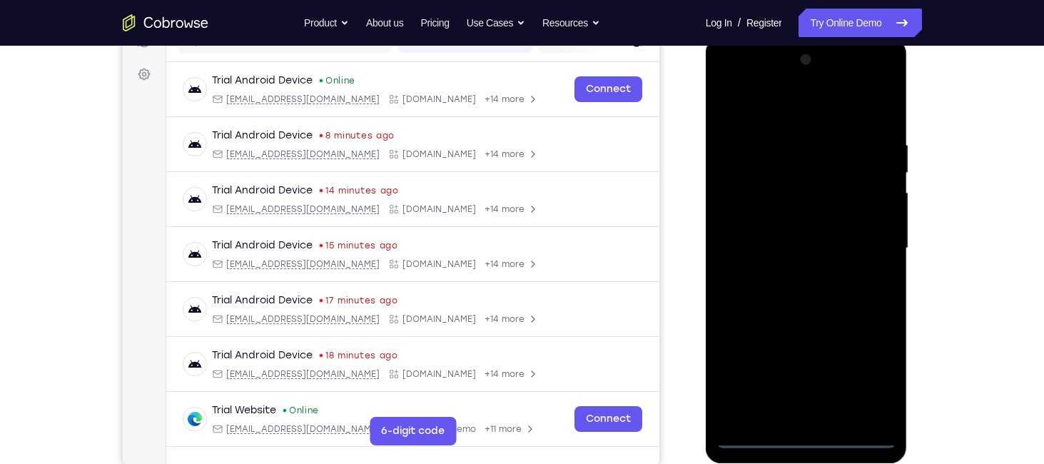
click at [809, 438] on div at bounding box center [806, 249] width 180 height 400
click at [877, 372] on div at bounding box center [806, 249] width 180 height 400
click at [773, 113] on div at bounding box center [806, 249] width 180 height 400
click at [859, 233] on div at bounding box center [806, 249] width 180 height 400
click at [785, 273] on div at bounding box center [806, 249] width 180 height 400
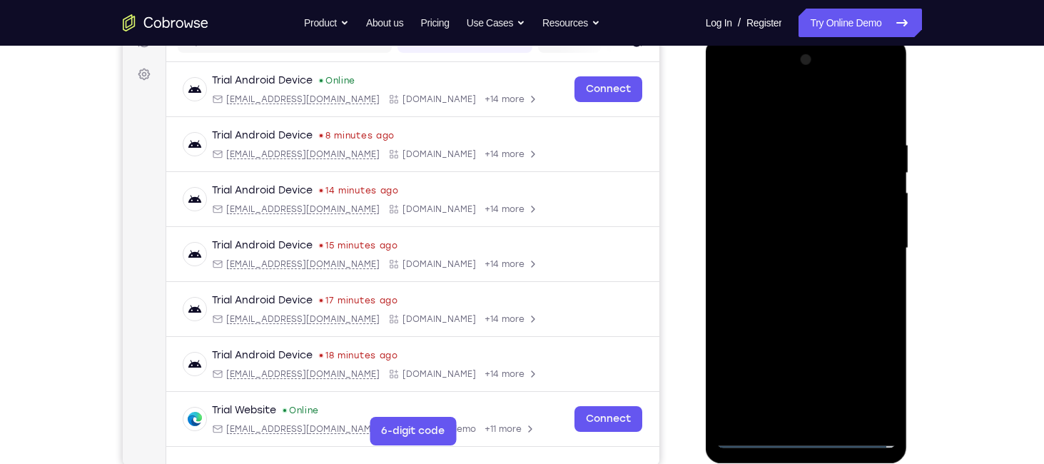
click at [806, 227] on div at bounding box center [806, 249] width 180 height 400
click at [801, 225] on div at bounding box center [806, 249] width 180 height 400
click at [781, 240] on div at bounding box center [806, 249] width 180 height 400
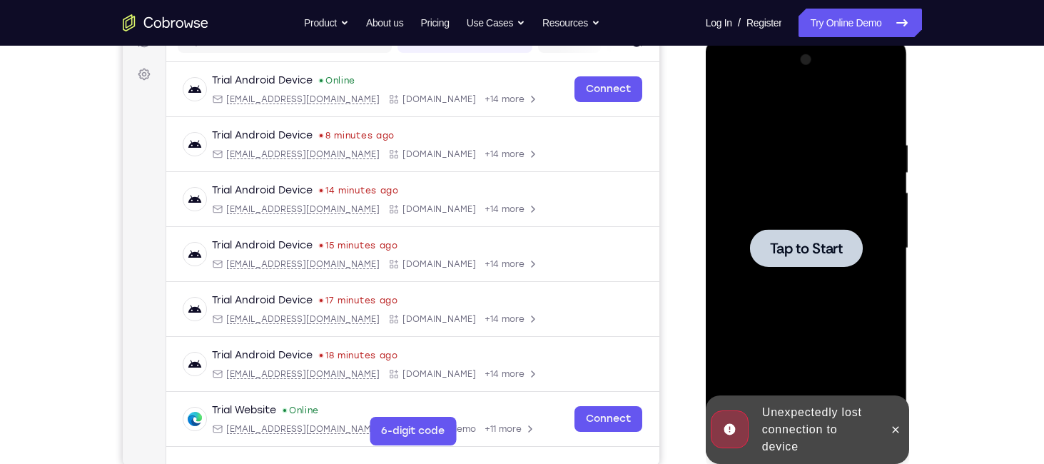
click at [803, 241] on span "Tap to Start" at bounding box center [806, 248] width 73 height 14
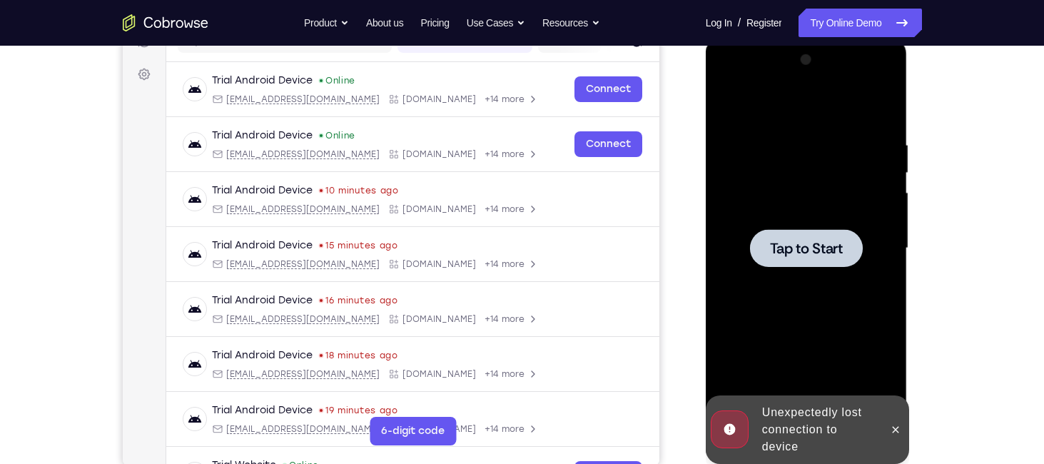
click at [777, 233] on div at bounding box center [806, 248] width 113 height 38
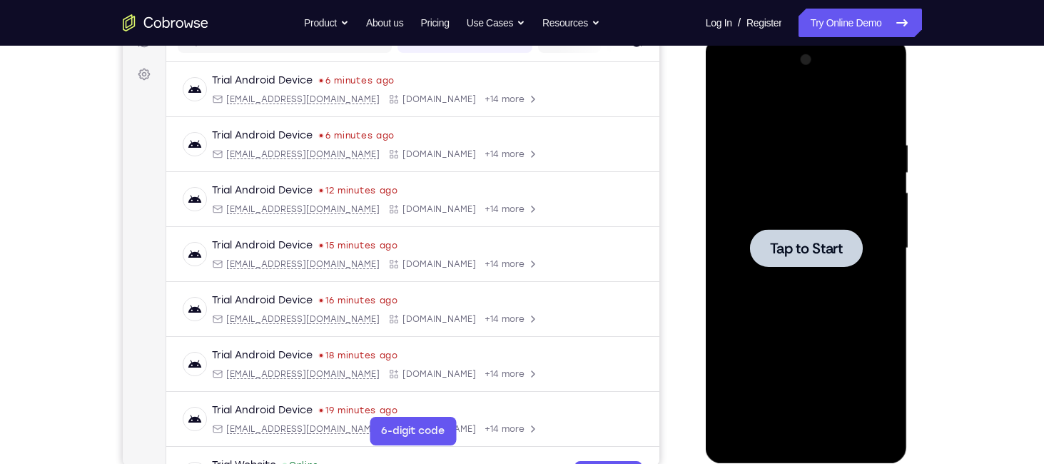
click at [814, 238] on div at bounding box center [806, 248] width 113 height 38
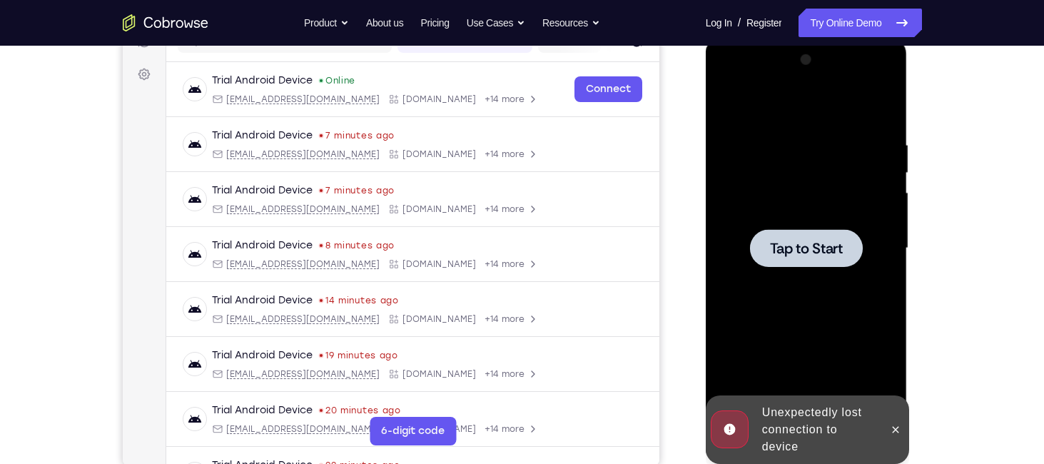
click at [833, 259] on div at bounding box center [806, 248] width 113 height 38
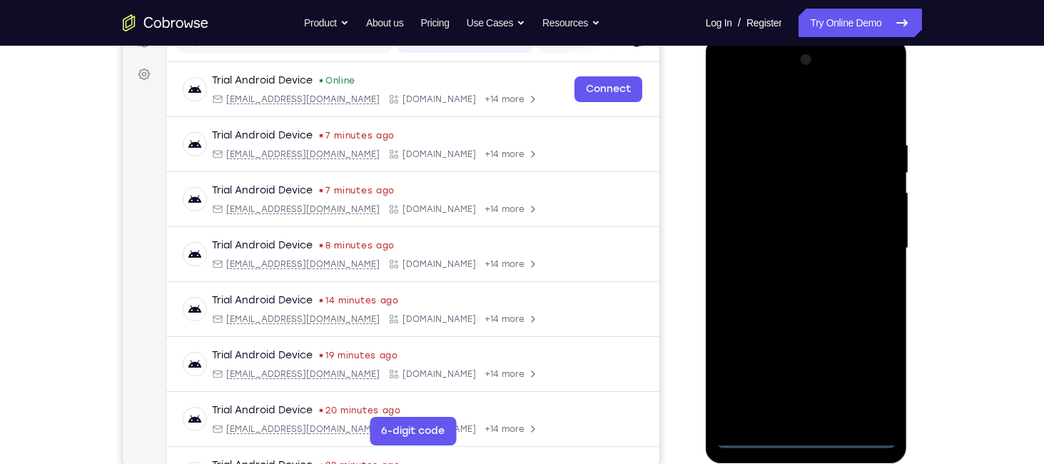
click at [808, 438] on div at bounding box center [806, 249] width 180 height 400
click at [872, 387] on div at bounding box center [806, 249] width 180 height 400
click at [791, 108] on div at bounding box center [806, 249] width 180 height 400
click at [863, 240] on div at bounding box center [806, 249] width 180 height 400
click at [793, 276] on div at bounding box center [806, 249] width 180 height 400
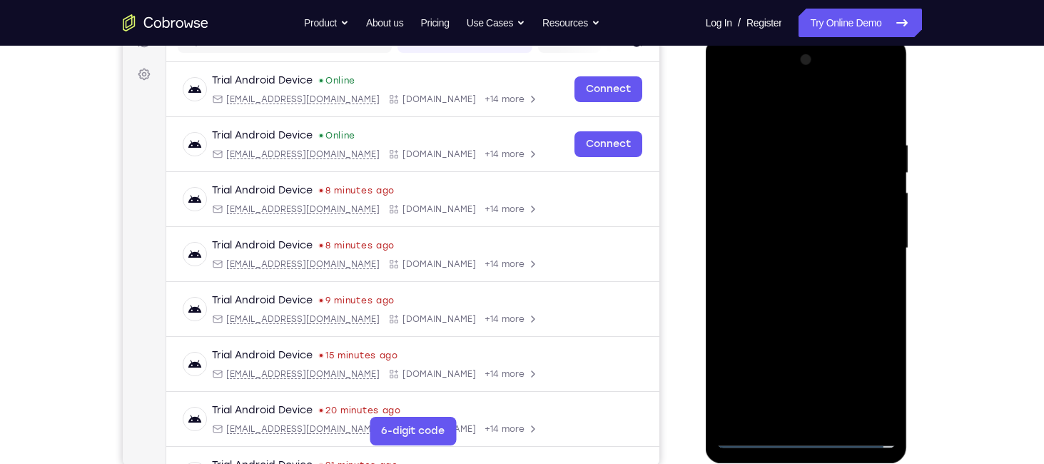
click at [785, 239] on div at bounding box center [806, 249] width 180 height 400
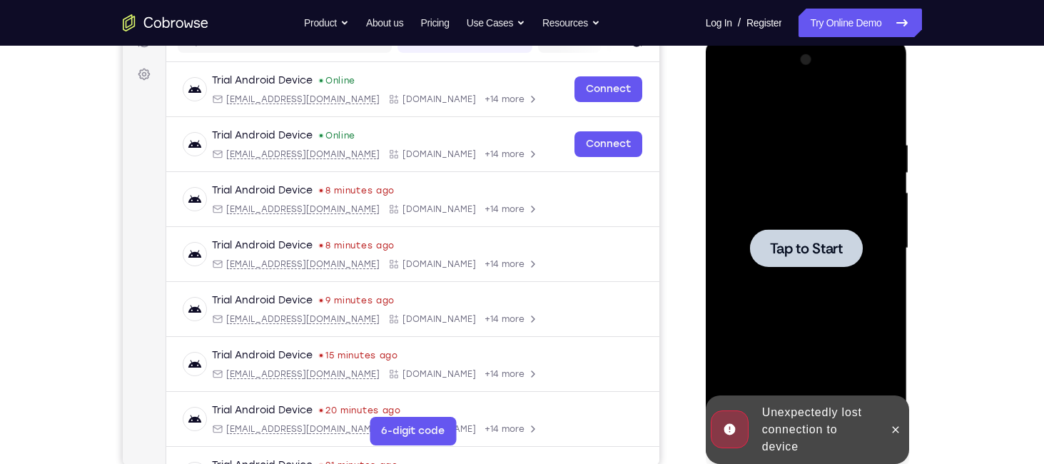
click at [797, 253] on span "Tap to Start" at bounding box center [806, 248] width 73 height 14
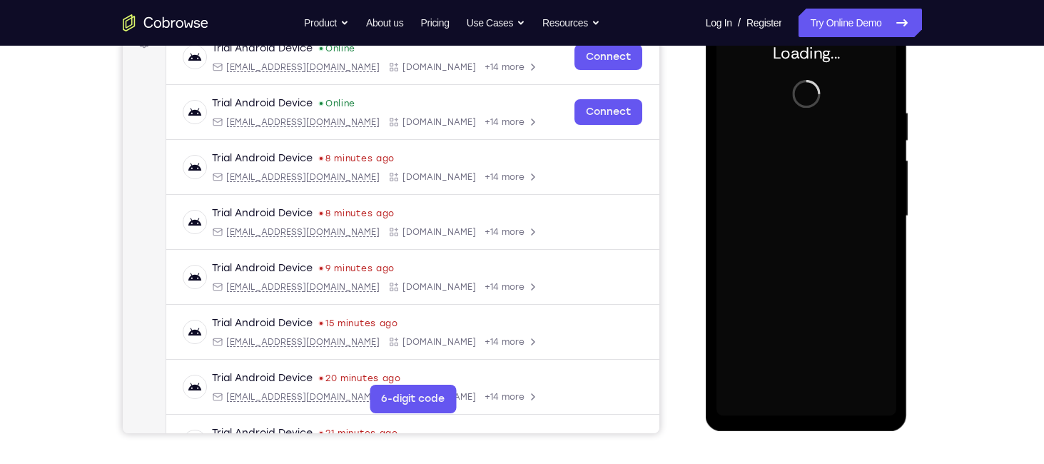
scroll to position [228, 0]
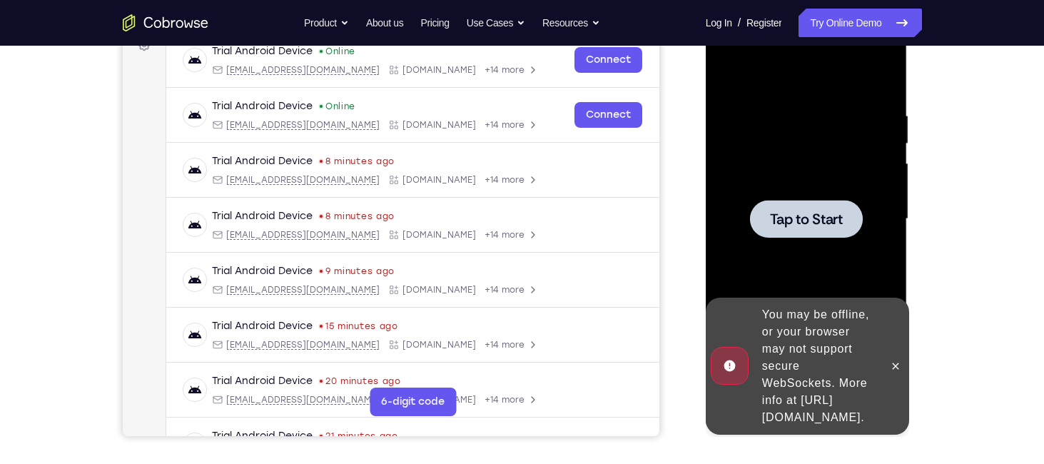
click at [800, 225] on span "Tap to Start" at bounding box center [806, 219] width 73 height 14
click at [896, 360] on icon at bounding box center [895, 365] width 11 height 11
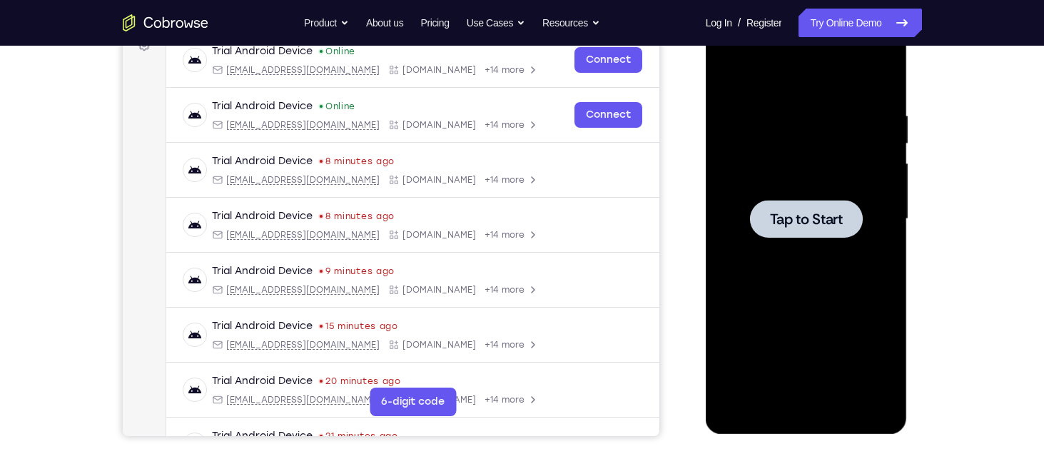
click at [821, 201] on div at bounding box center [806, 219] width 113 height 38
click at [818, 206] on div at bounding box center [806, 219] width 113 height 38
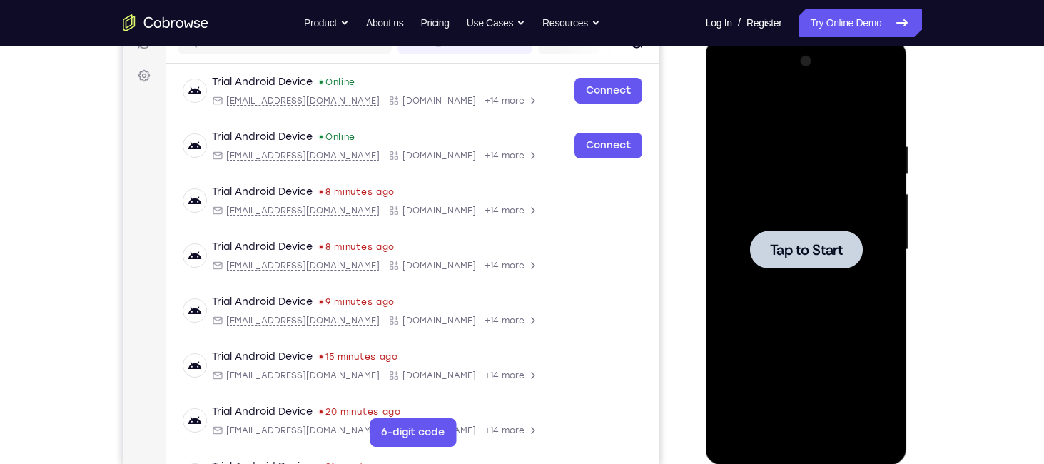
click at [797, 253] on span "Tap to Start" at bounding box center [806, 250] width 73 height 14
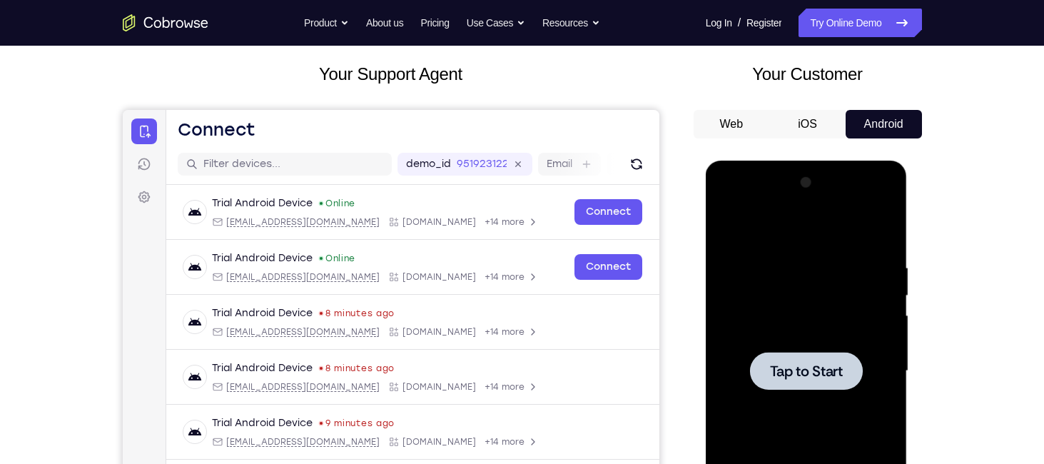
scroll to position [71, 0]
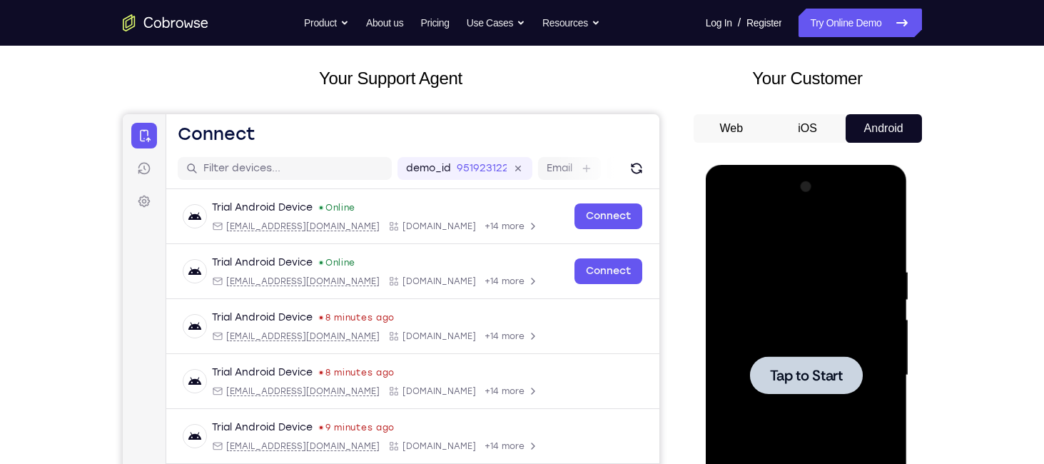
click at [818, 118] on div "Your Customer Web iOS Android" at bounding box center [808, 329] width 228 height 527
click at [818, 118] on button "iOS" at bounding box center [807, 128] width 76 height 29
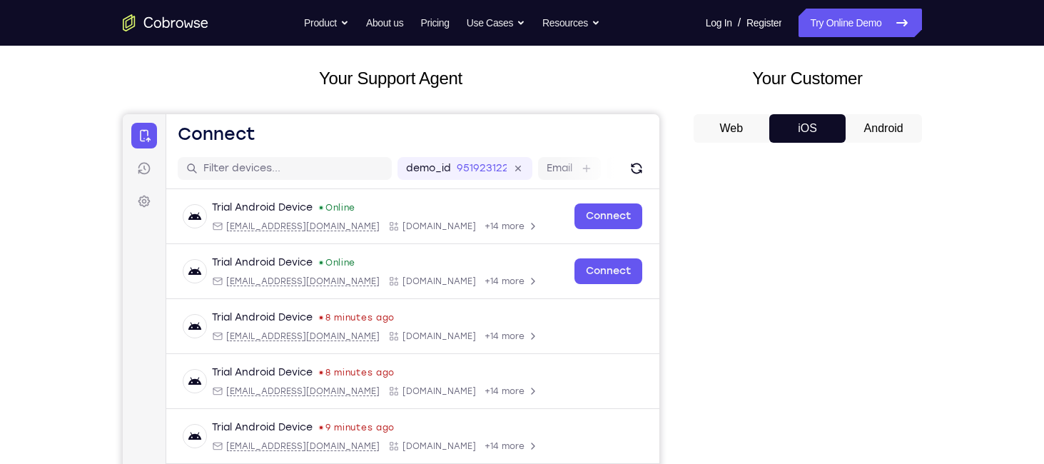
click at [747, 129] on button "Web" at bounding box center [732, 128] width 76 height 29
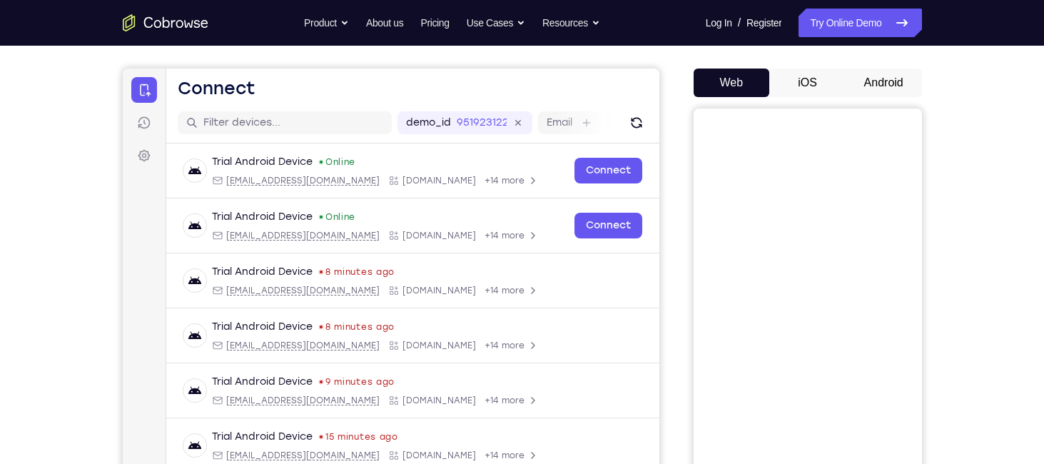
scroll to position [114, 0]
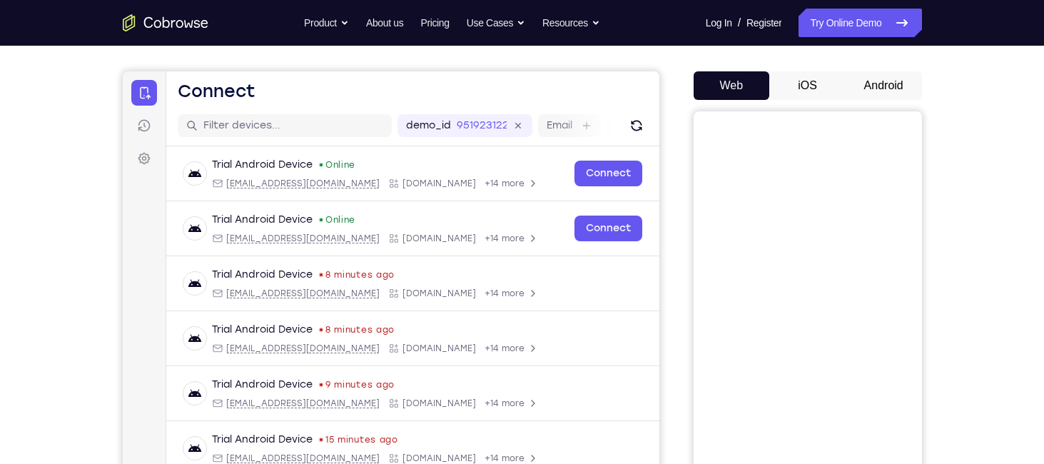
click at [878, 85] on button "Android" at bounding box center [884, 85] width 76 height 29
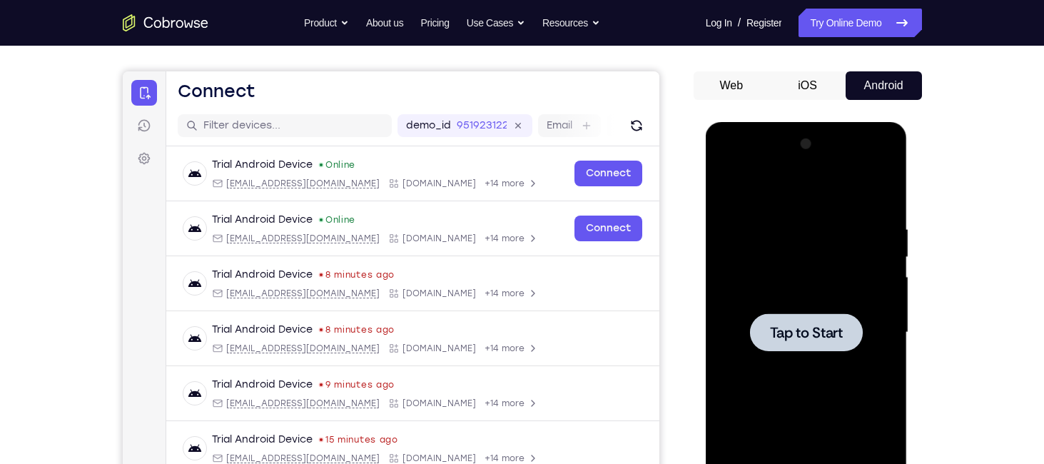
scroll to position [138, 0]
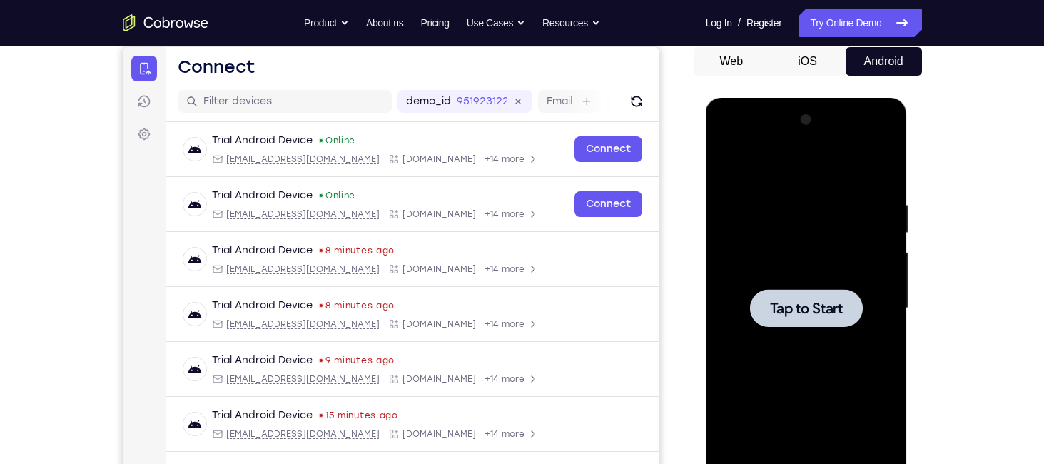
click at [797, 294] on div at bounding box center [806, 308] width 113 height 38
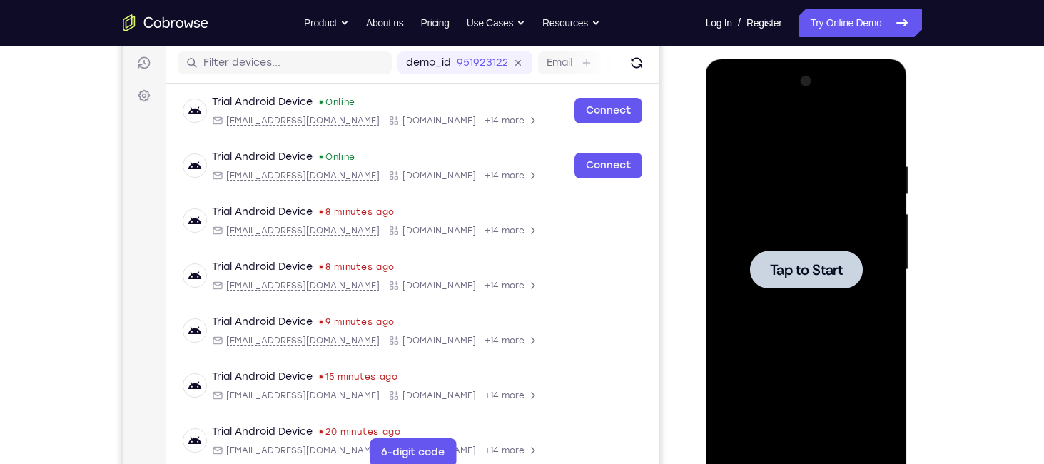
scroll to position [177, 0]
click at [798, 275] on span "Tap to Start" at bounding box center [806, 270] width 73 height 14
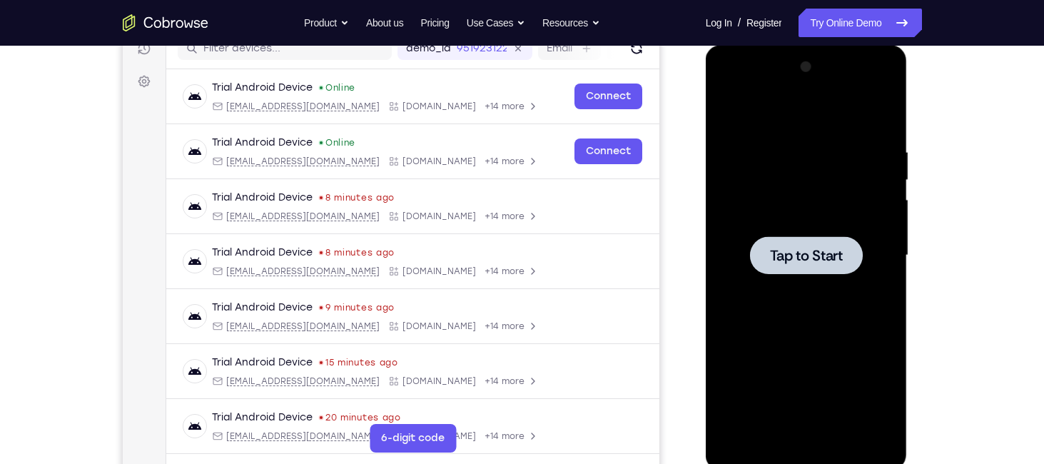
scroll to position [193, 0]
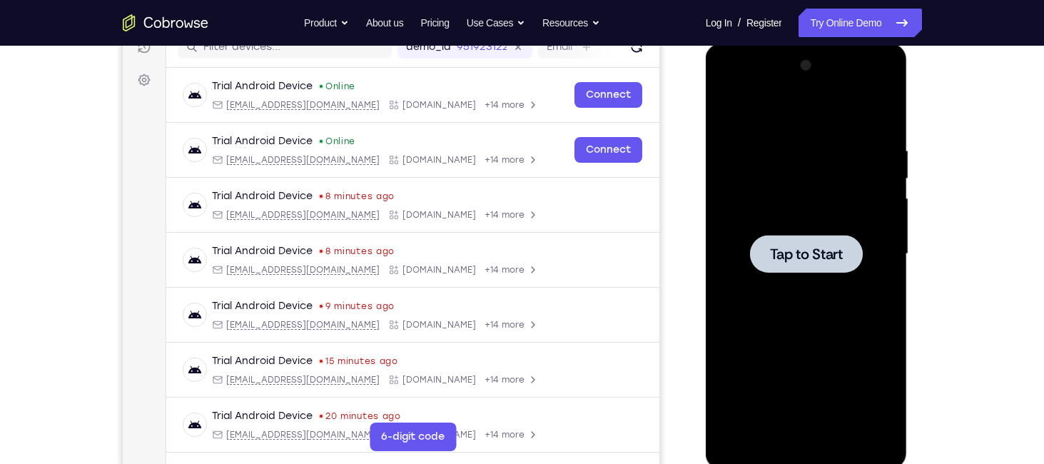
click at [801, 260] on span "Tap to Start" at bounding box center [806, 254] width 73 height 14
click at [766, 225] on div at bounding box center [806, 254] width 180 height 400
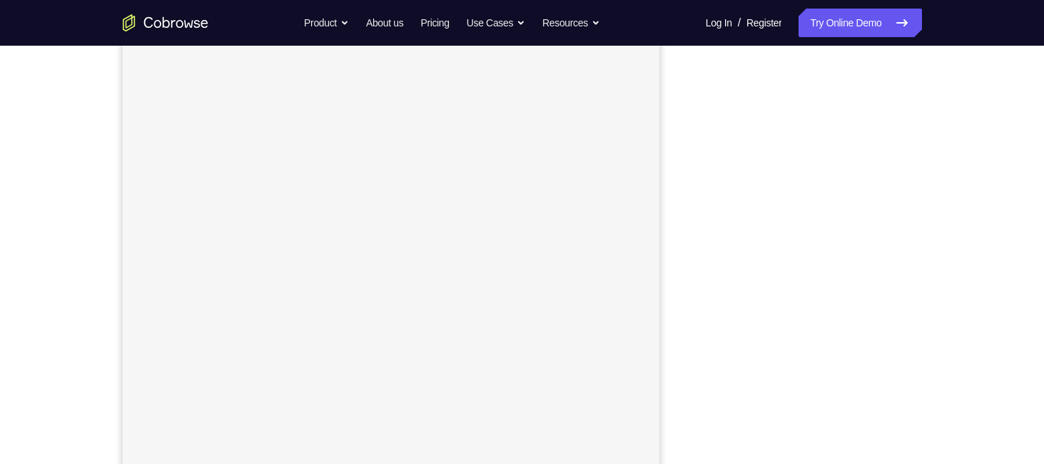
scroll to position [170, 0]
click at [846, 16] on button "Android" at bounding box center [884, 30] width 76 height 29
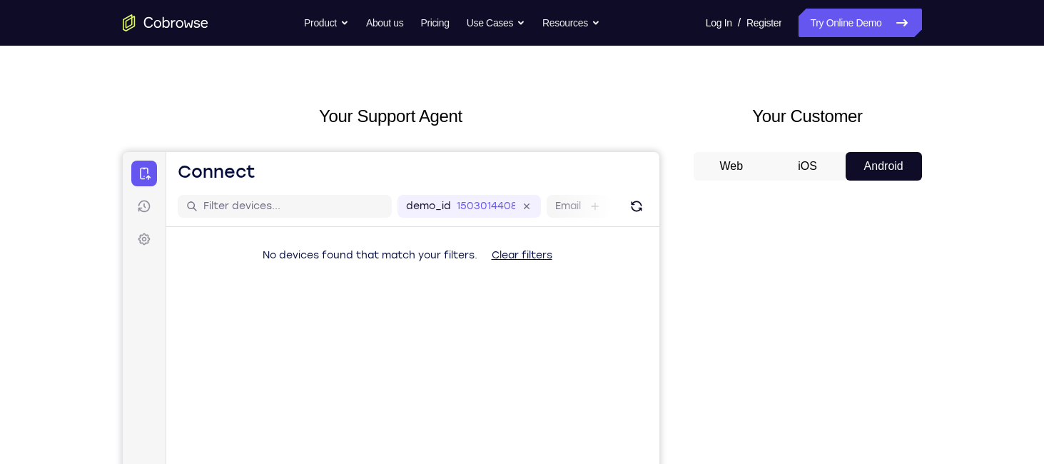
scroll to position [27, 0]
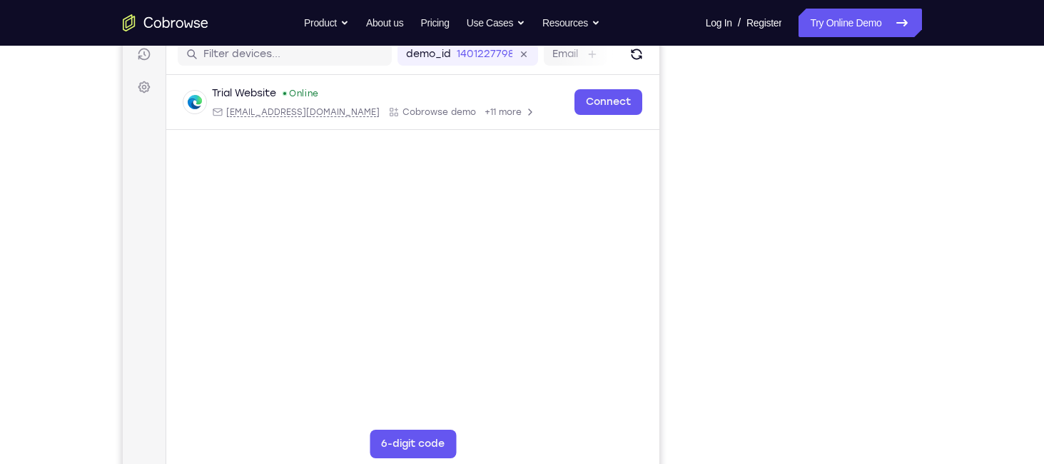
scroll to position [187, 0]
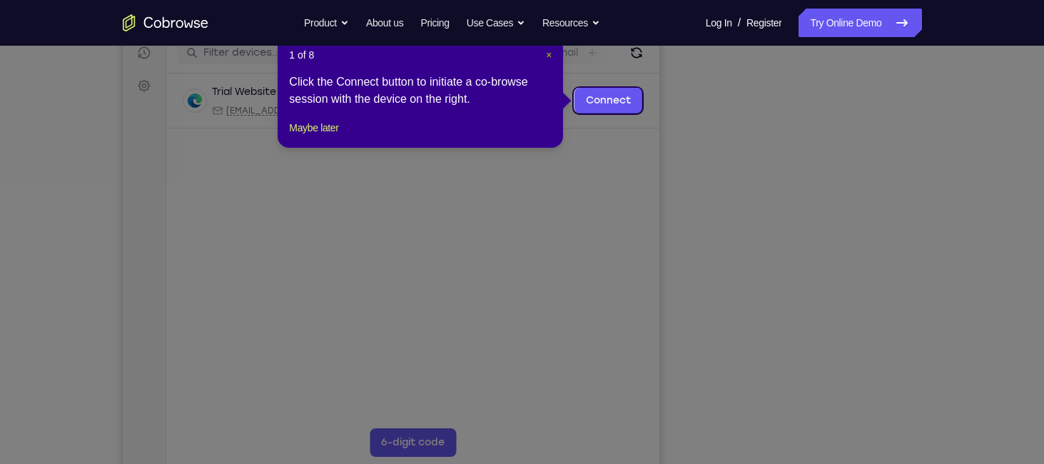
click at [550, 58] on span "×" at bounding box center [549, 54] width 6 height 11
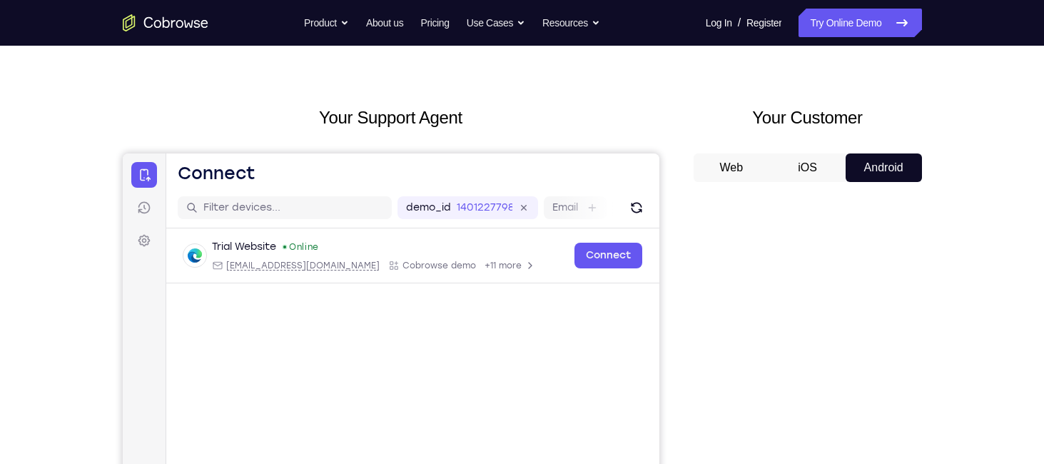
scroll to position [31, 0]
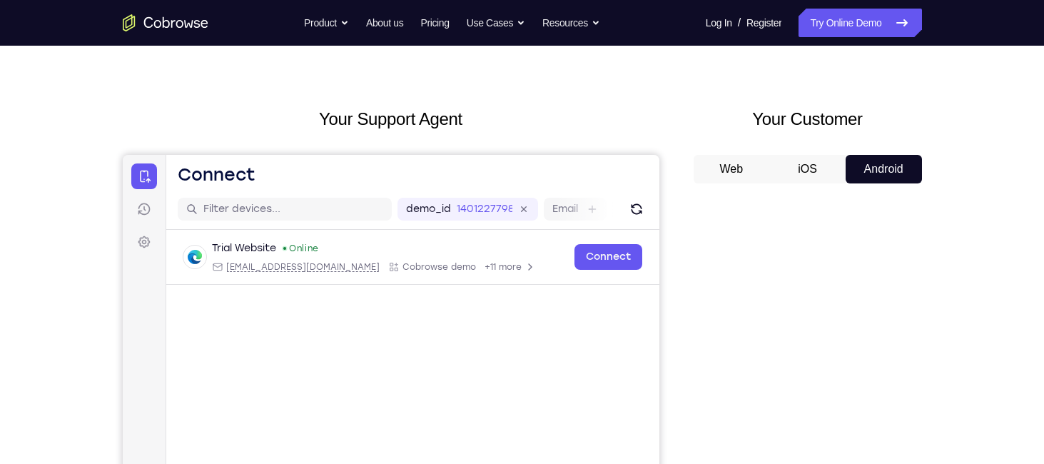
click at [739, 177] on button "Web" at bounding box center [732, 169] width 76 height 29
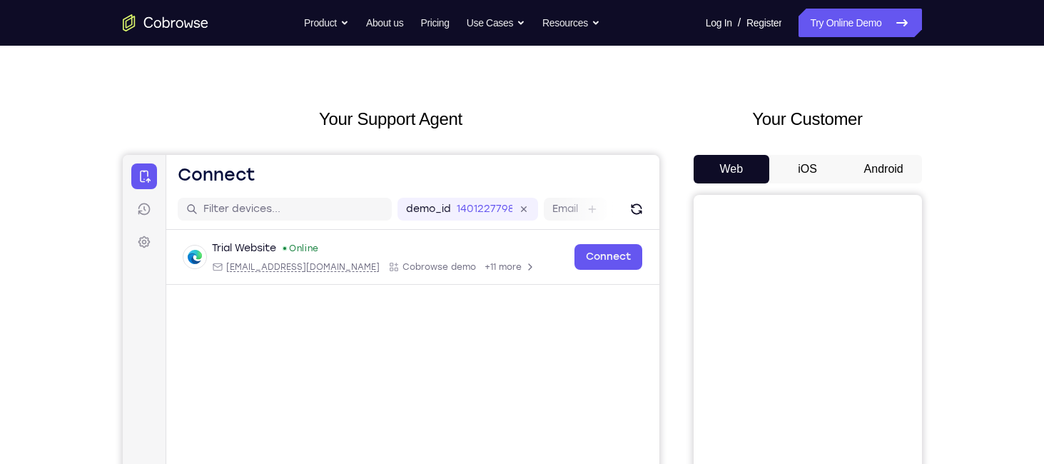
click at [790, 178] on button "iOS" at bounding box center [807, 169] width 76 height 29
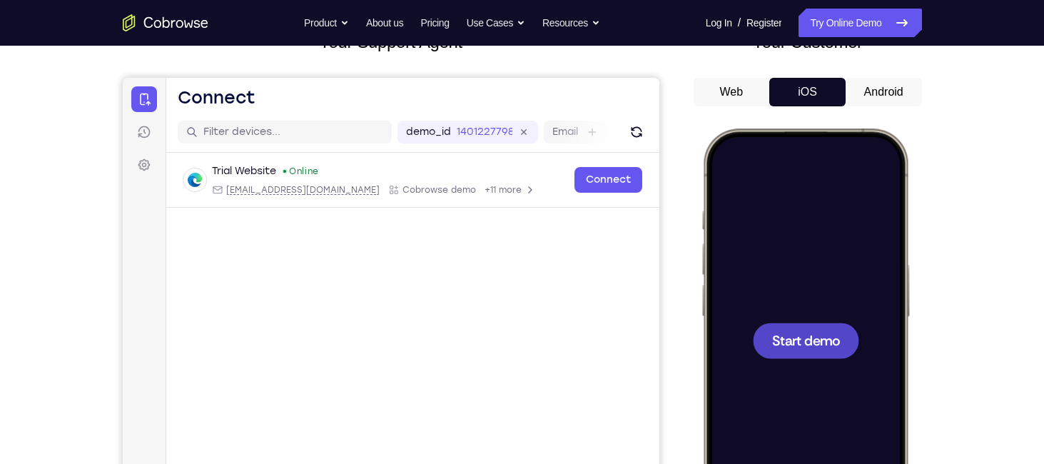
scroll to position [109, 0]
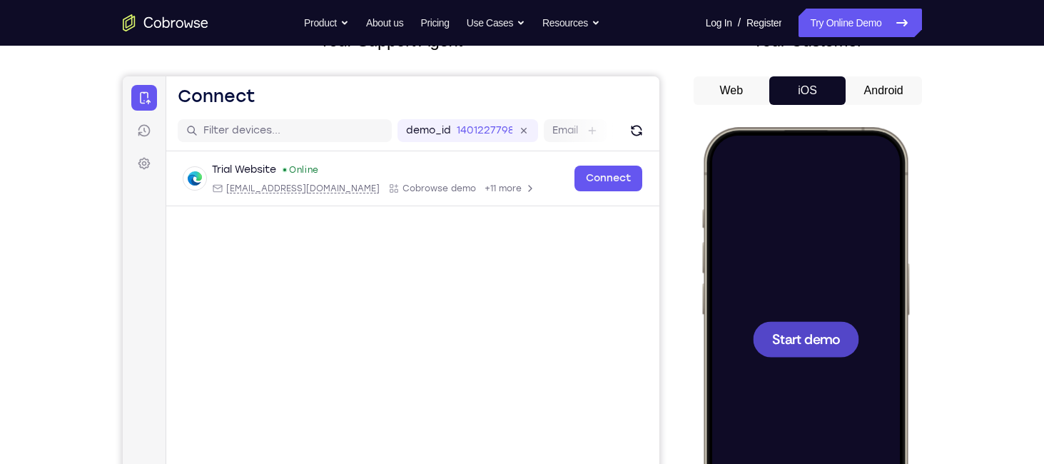
click at [806, 352] on div at bounding box center [805, 339] width 106 height 36
click at [806, 345] on span "Start demo" at bounding box center [805, 339] width 68 height 14
click at [881, 89] on button "Android" at bounding box center [884, 90] width 76 height 29
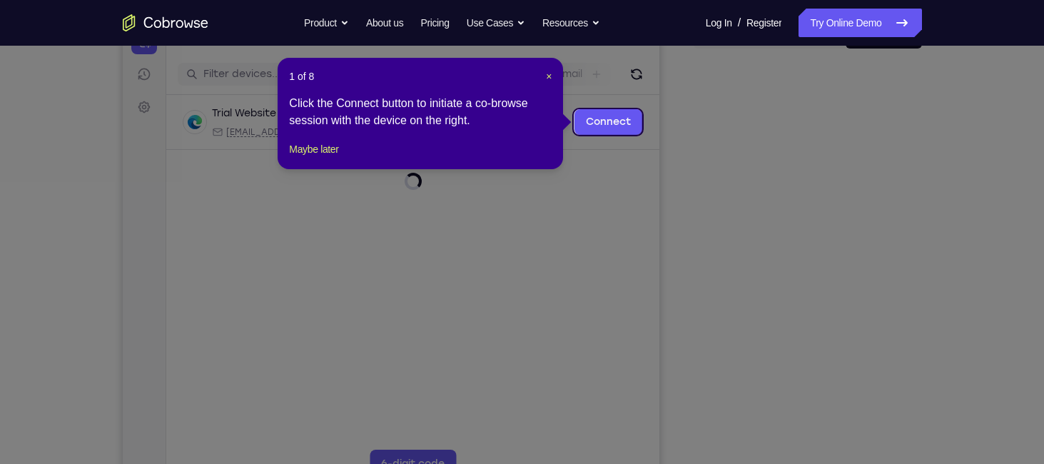
scroll to position [165, 0]
drag, startPoint x: 549, startPoint y: 78, endPoint x: 494, endPoint y: 112, distance: 64.7
click at [549, 78] on span "×" at bounding box center [549, 76] width 6 height 11
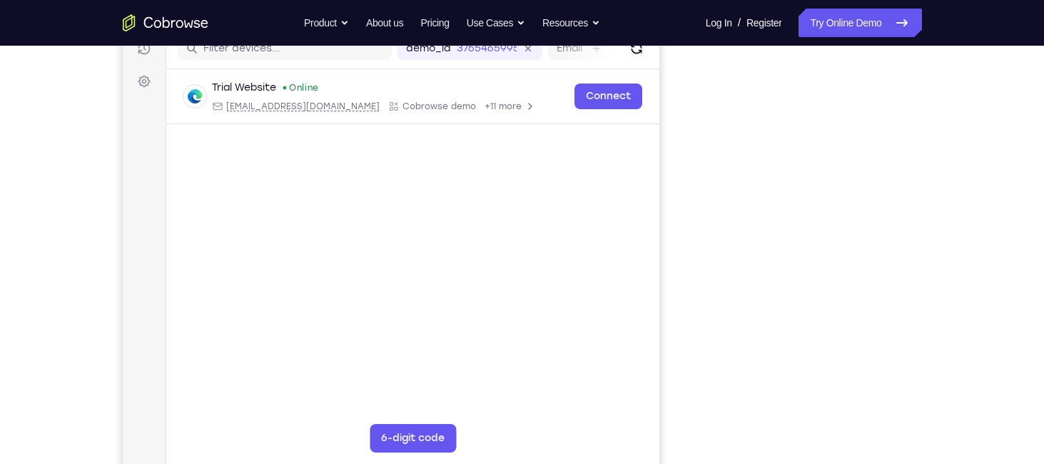
scroll to position [190, 0]
